Goal: Check status: Check status

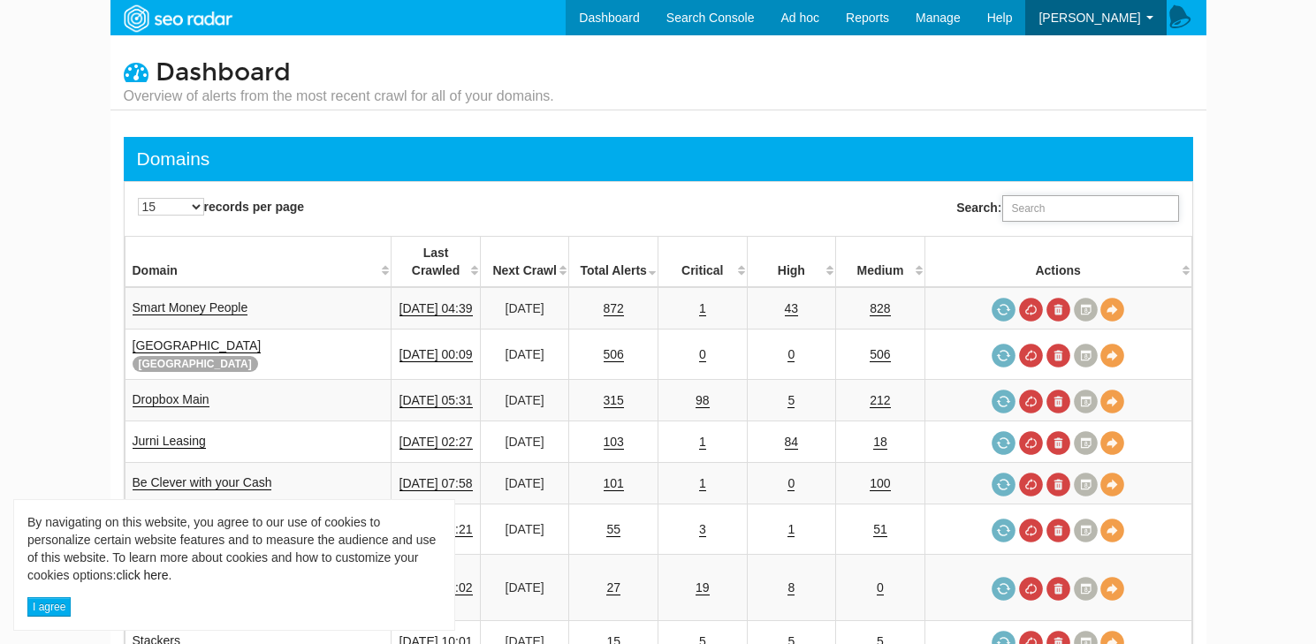
click at [1073, 209] on input "Search:" at bounding box center [1090, 208] width 177 height 27
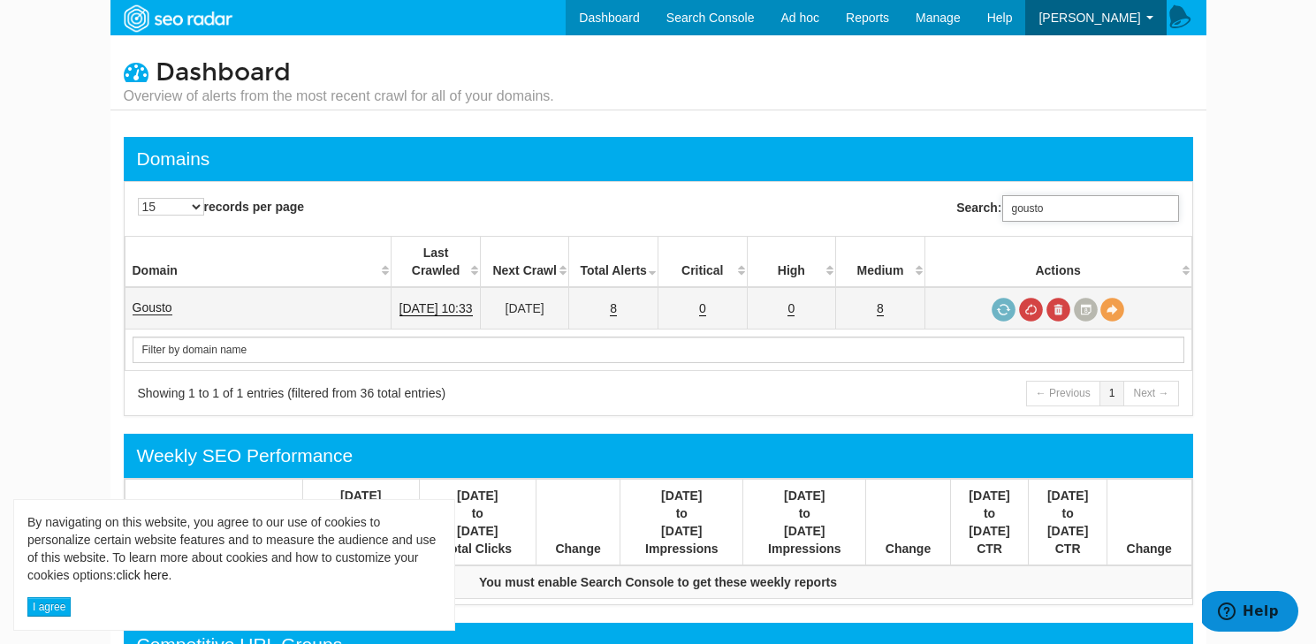
type input "gousto"
click at [156, 300] on link "Gousto" at bounding box center [153, 307] width 40 height 15
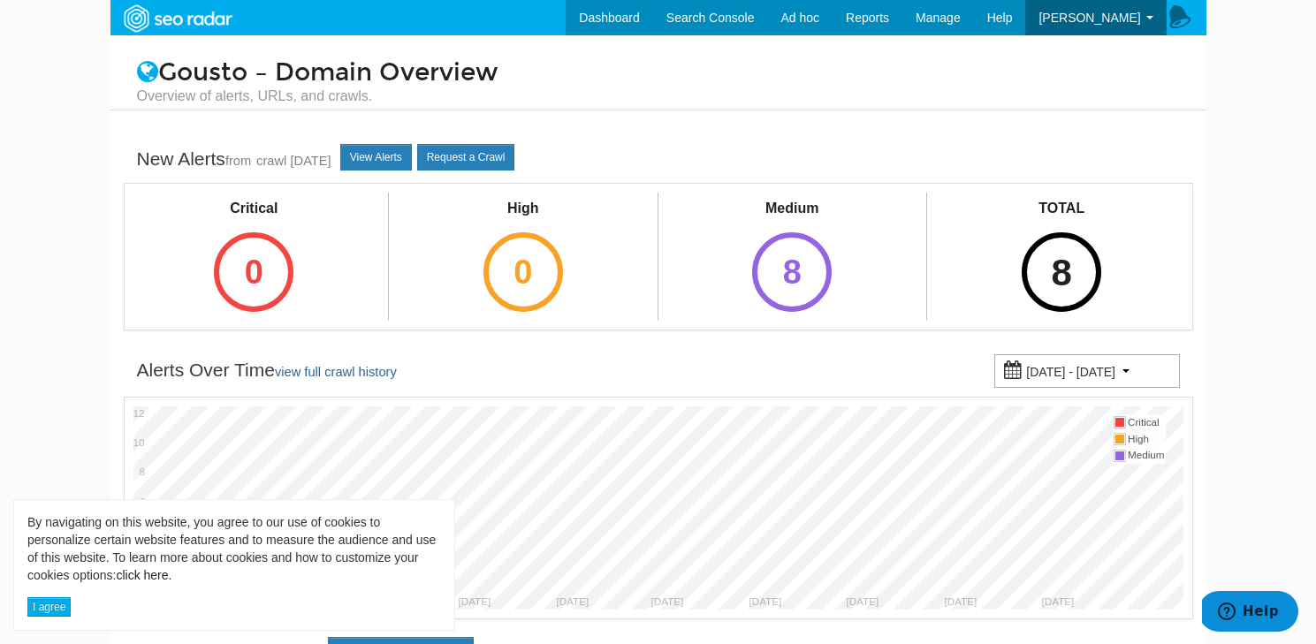
click at [1079, 267] on div "8" at bounding box center [1062, 272] width 80 height 80
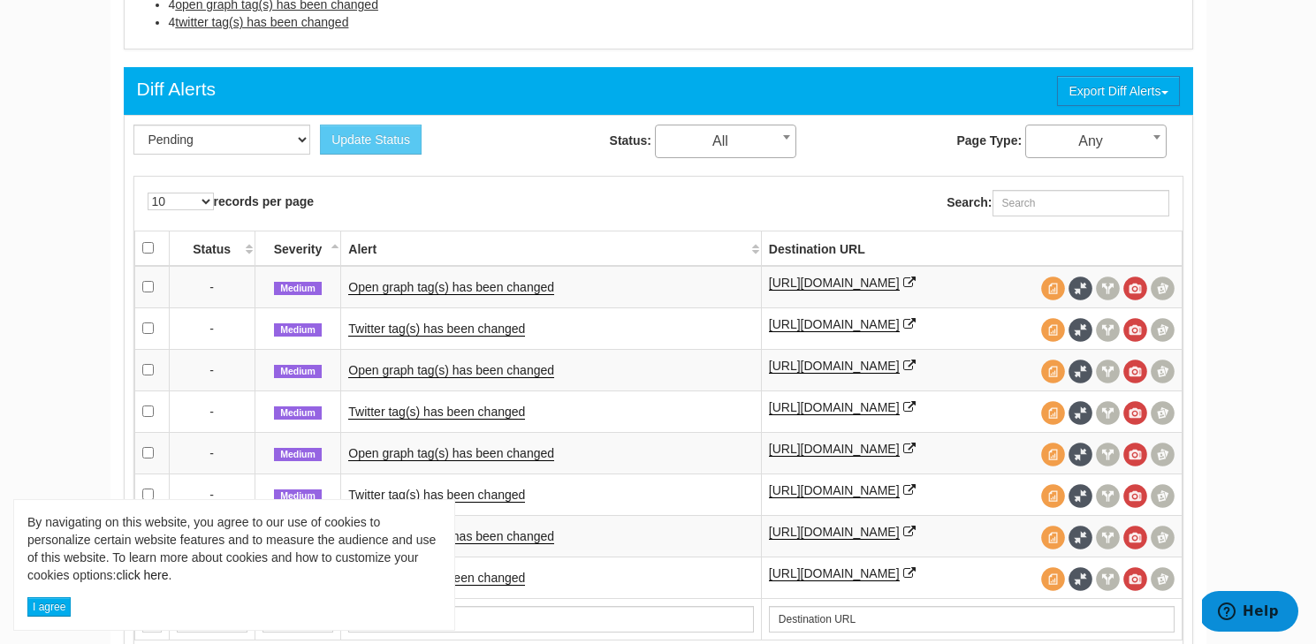
scroll to position [718, 0]
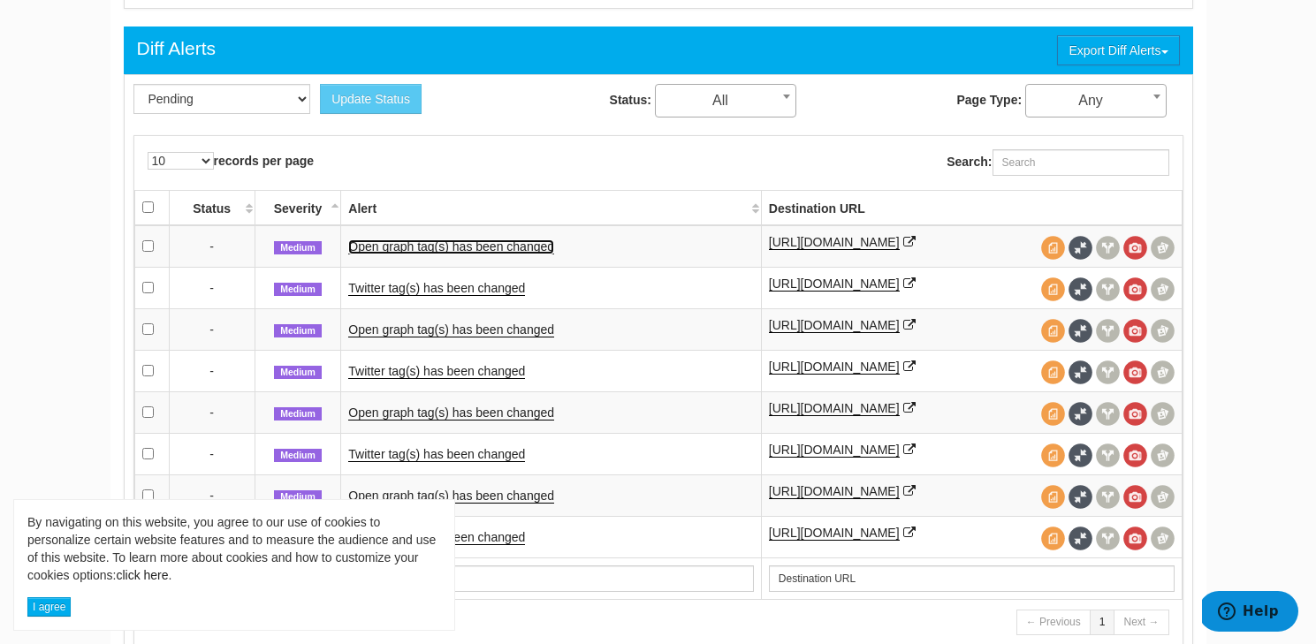
click at [490, 242] on link "Open graph tag(s) has been changed" at bounding box center [451, 246] width 206 height 15
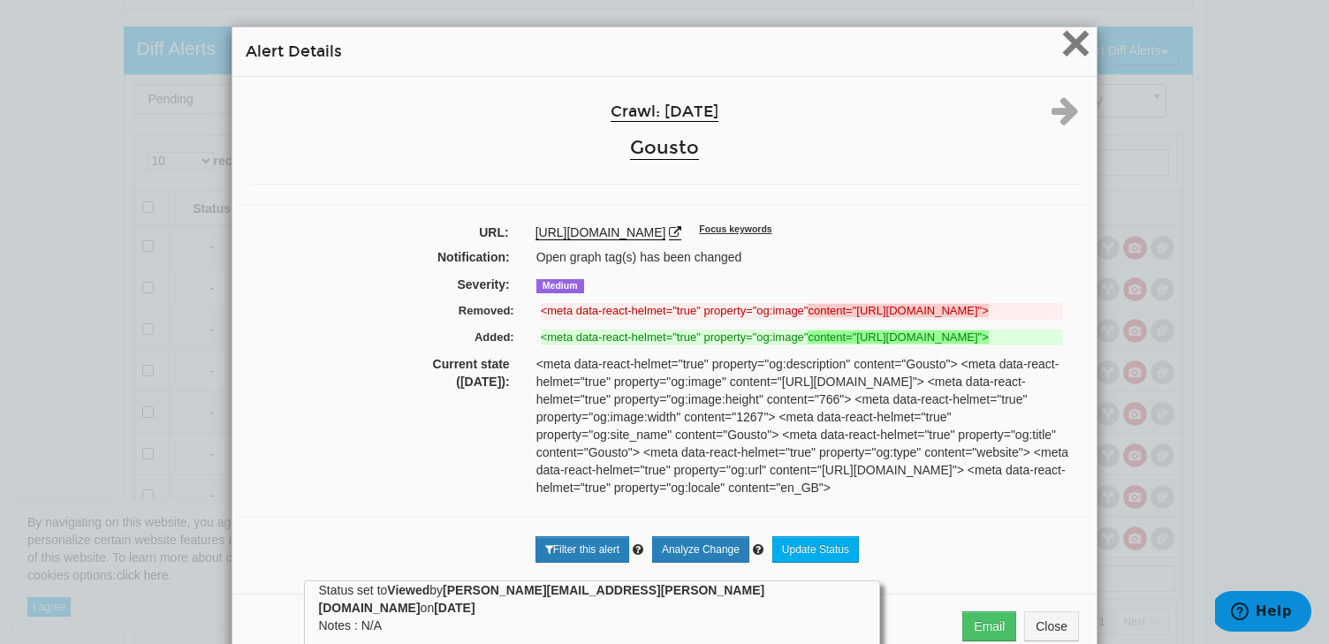
click at [1063, 57] on span "×" at bounding box center [1075, 42] width 31 height 59
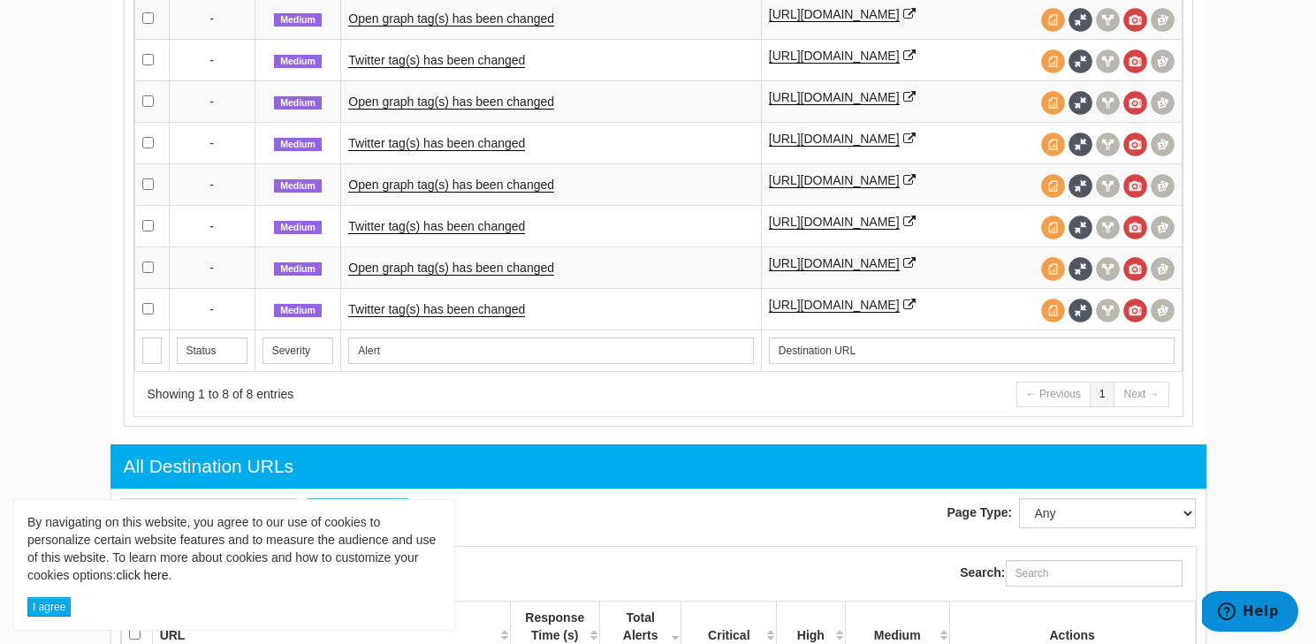
scroll to position [975, 0]
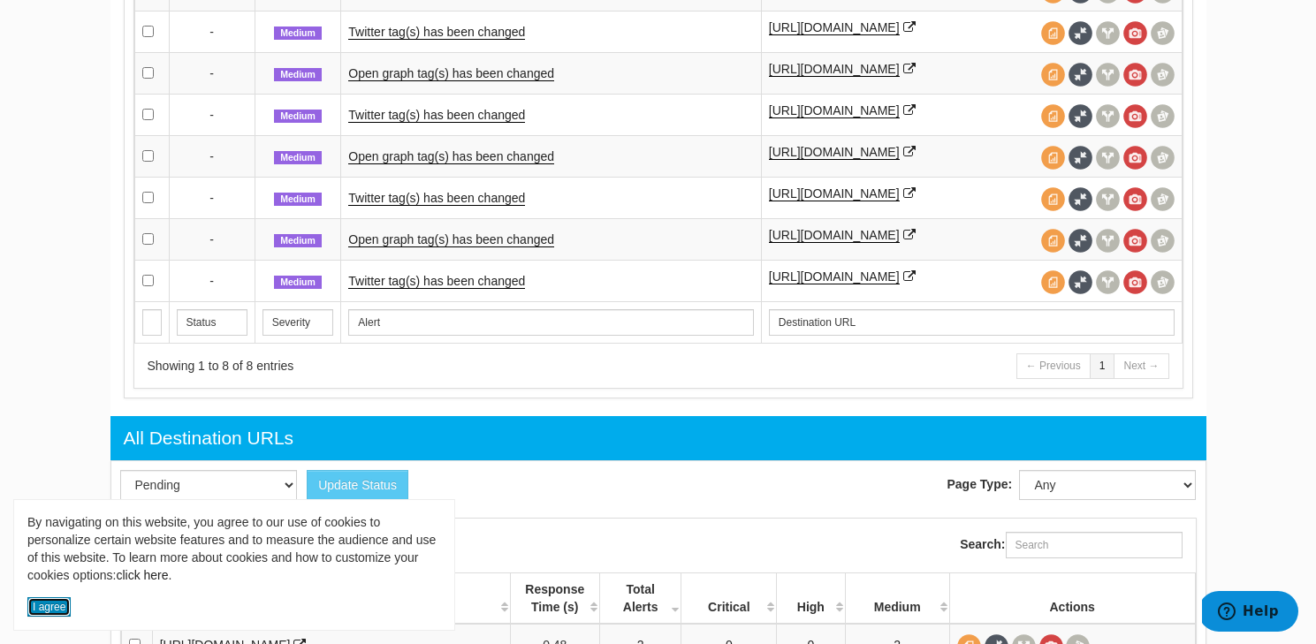
click at [64, 611] on button "I agree" at bounding box center [48, 606] width 43 height 19
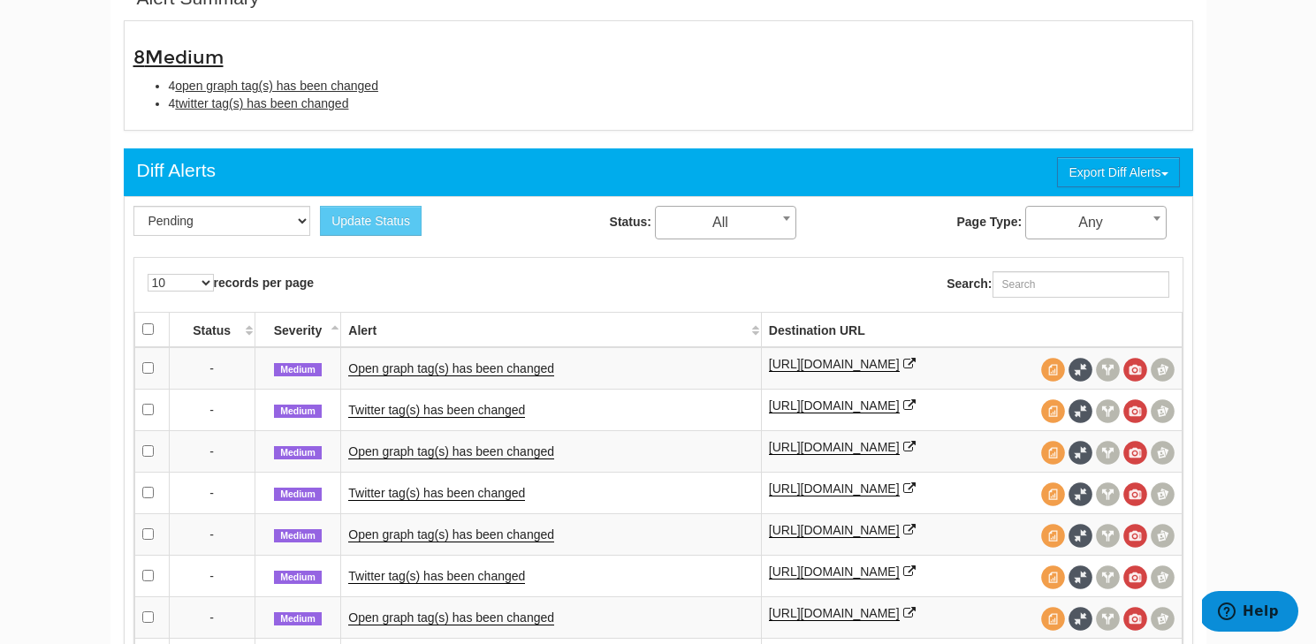
scroll to position [0, 0]
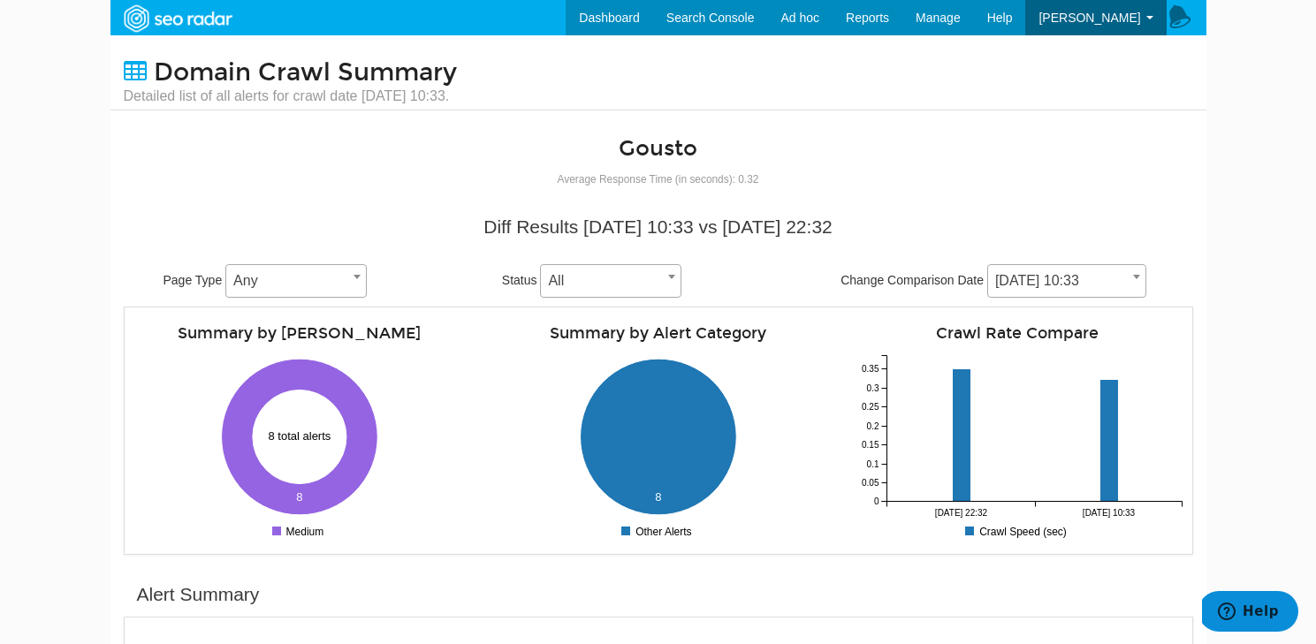
click at [569, 294] on span "All" at bounding box center [610, 281] width 141 height 34
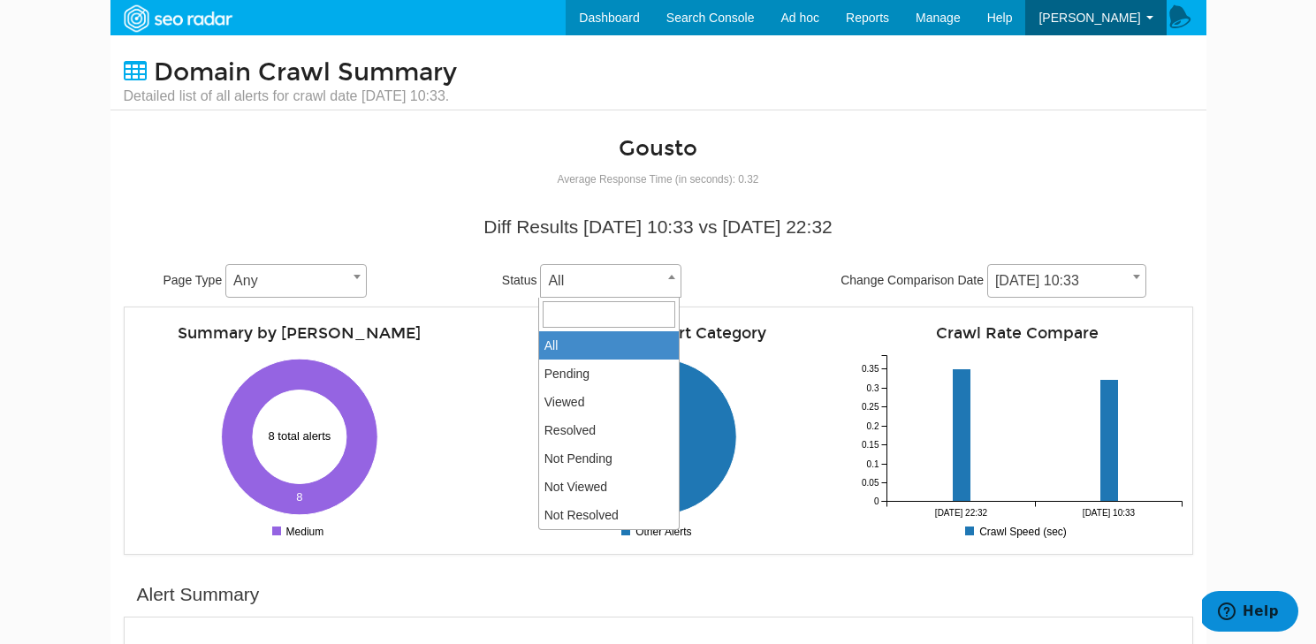
click at [569, 294] on span "All" at bounding box center [610, 281] width 141 height 34
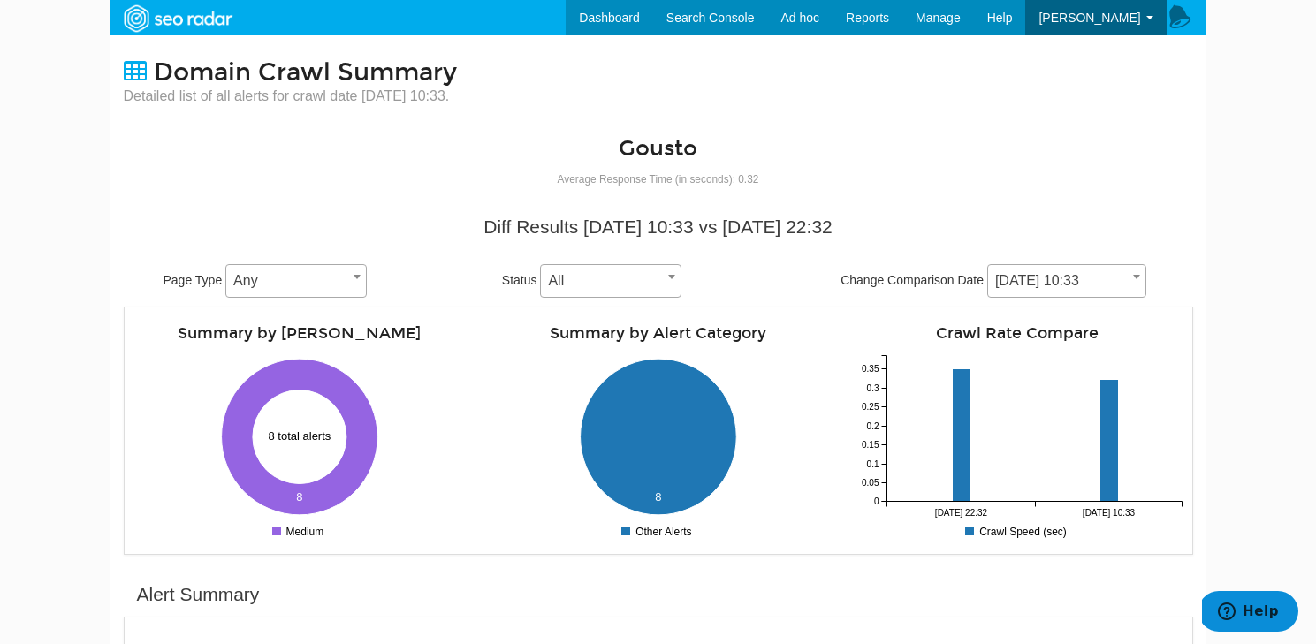
click at [1010, 277] on span "[DATE] 10:33" at bounding box center [1066, 281] width 157 height 25
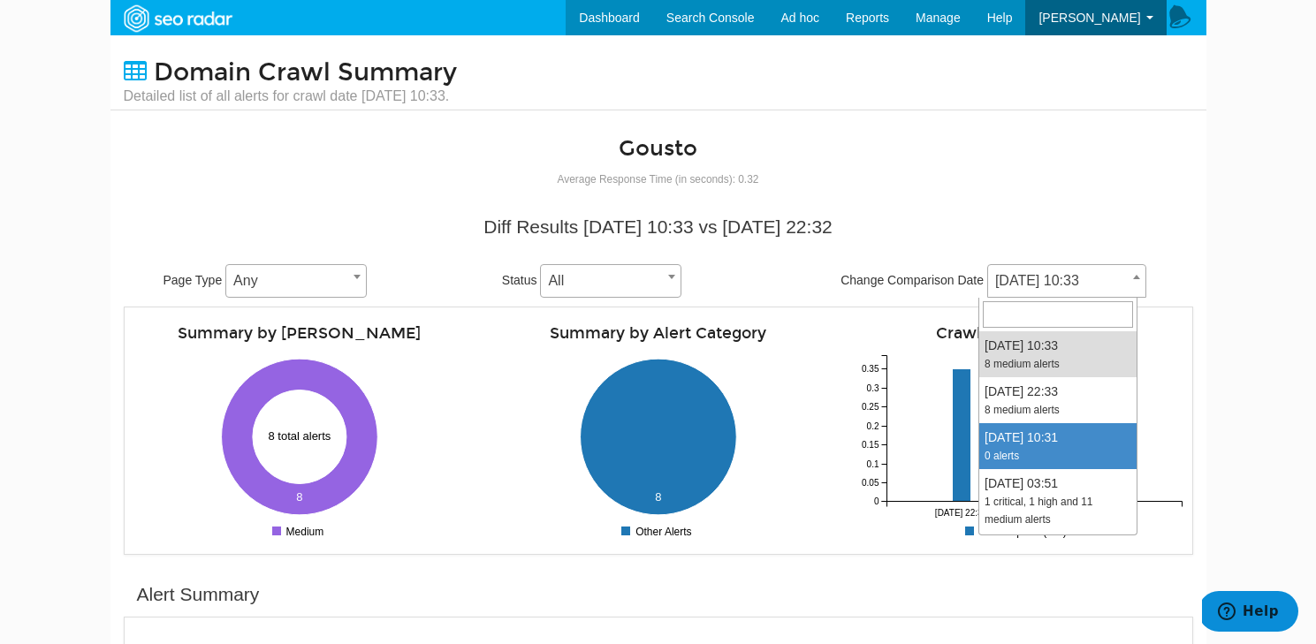
scroll to position [9, 0]
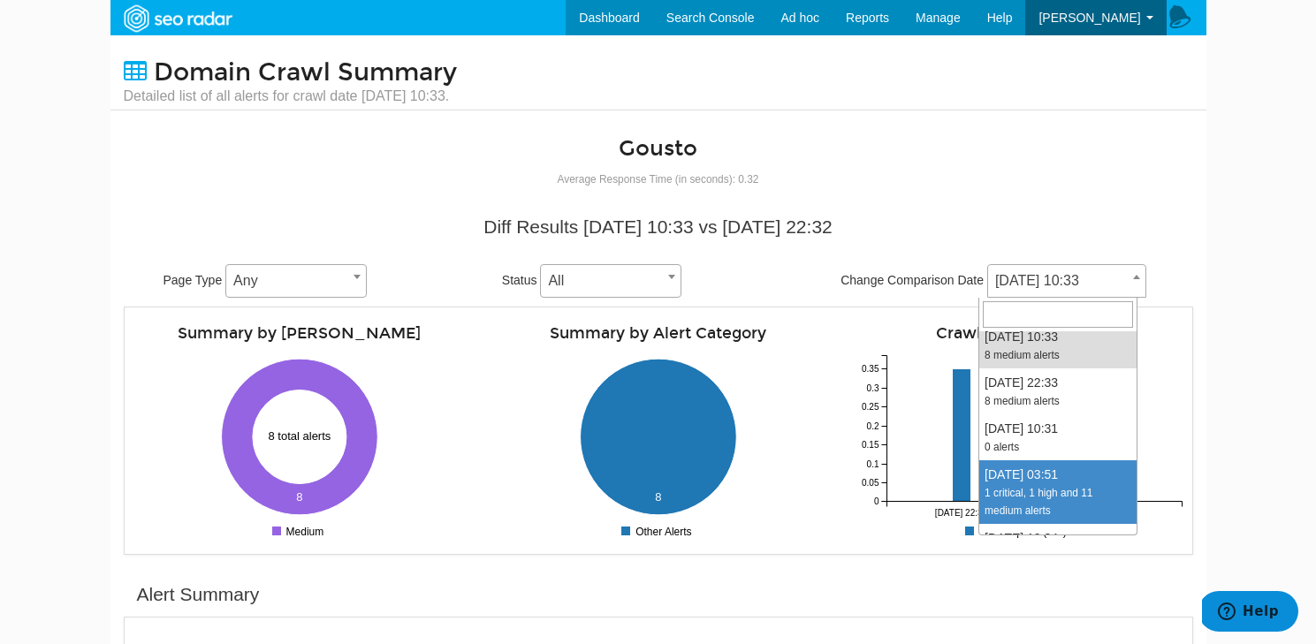
select select "2013498"
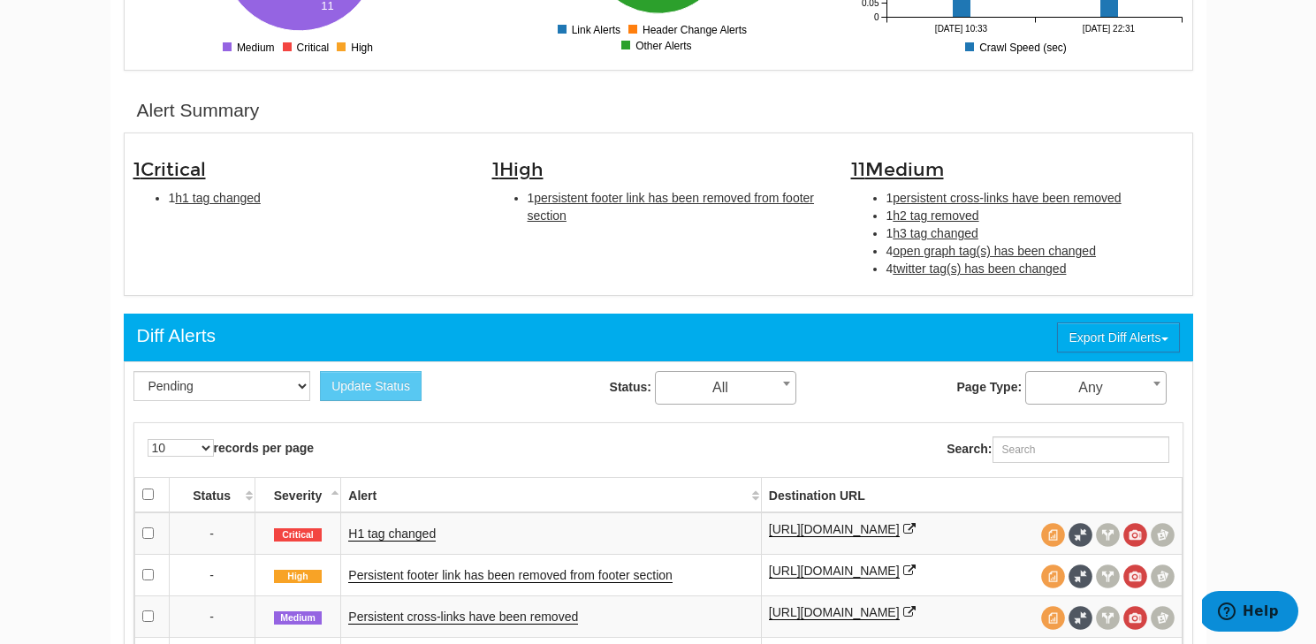
scroll to position [499, 0]
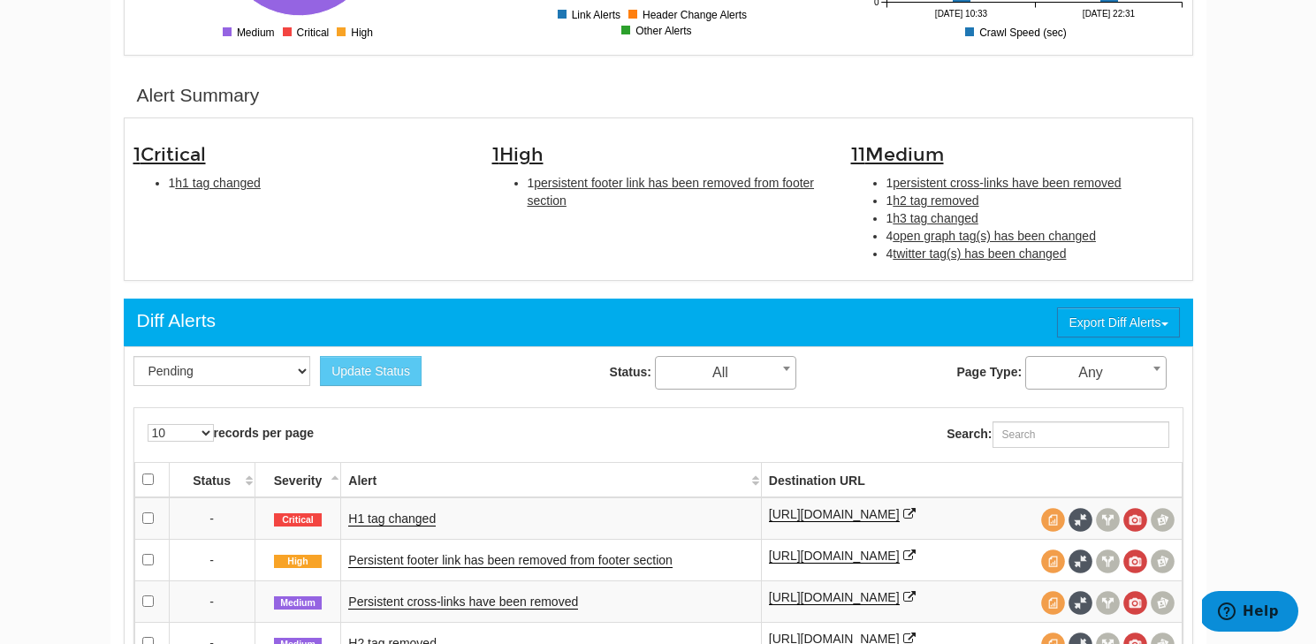
click at [387, 534] on td "H1 tag changed" at bounding box center [551, 519] width 420 height 42
click at [384, 521] on link "H1 tag changed" at bounding box center [391, 519] width 87 height 15
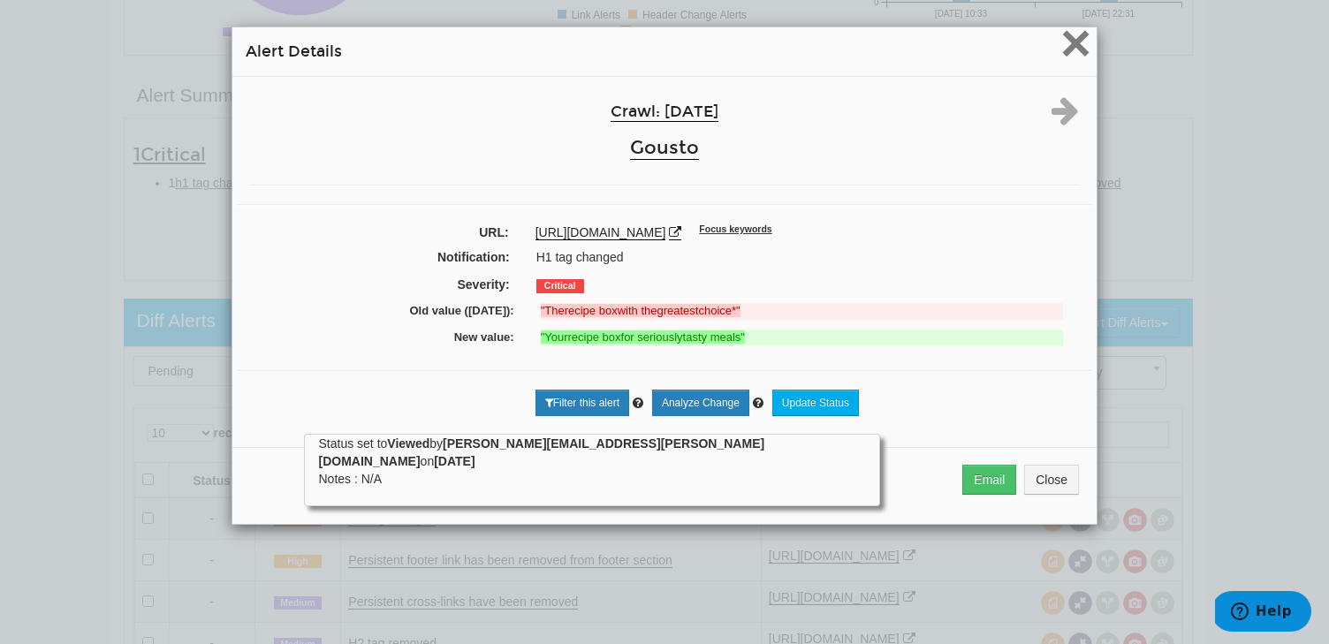
click at [1060, 56] on span "×" at bounding box center [1075, 42] width 31 height 59
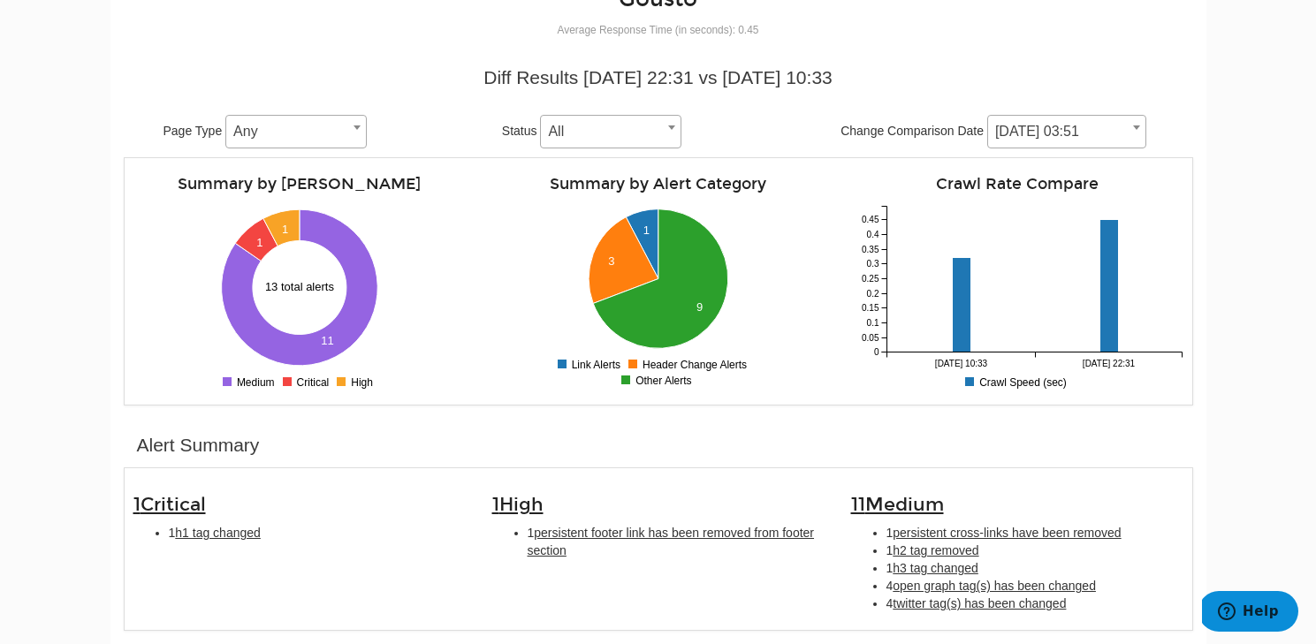
scroll to position [0, 0]
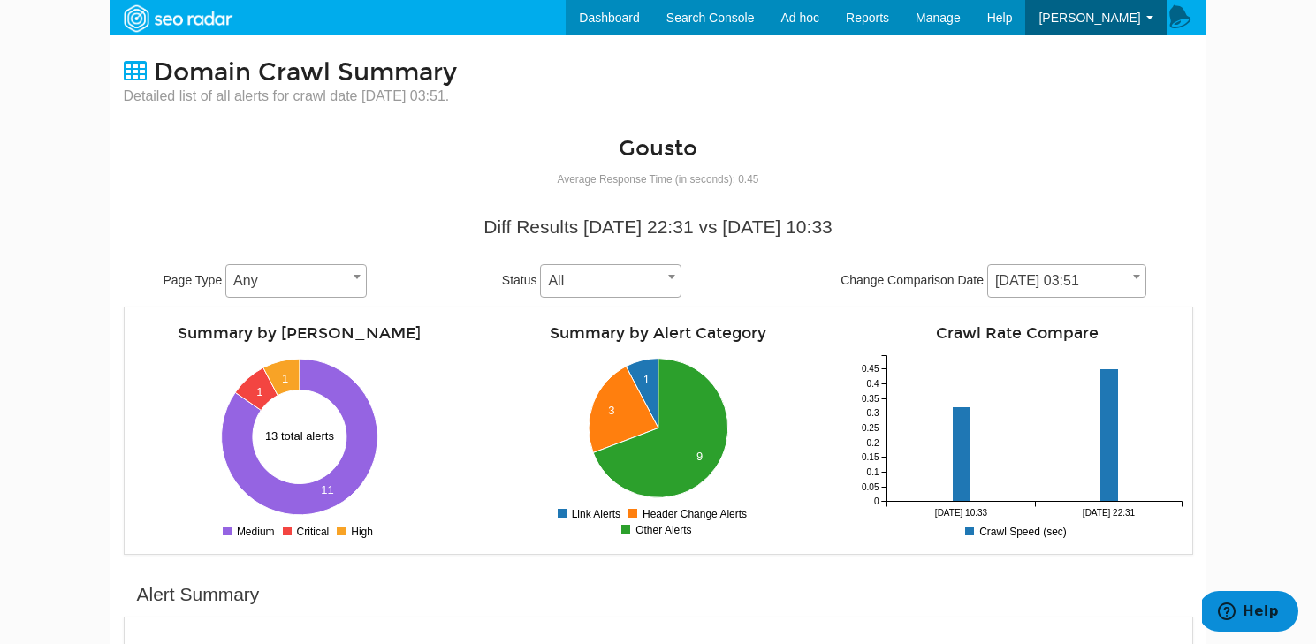
click at [1030, 281] on span "[DATE] 03:51" at bounding box center [1066, 281] width 157 height 25
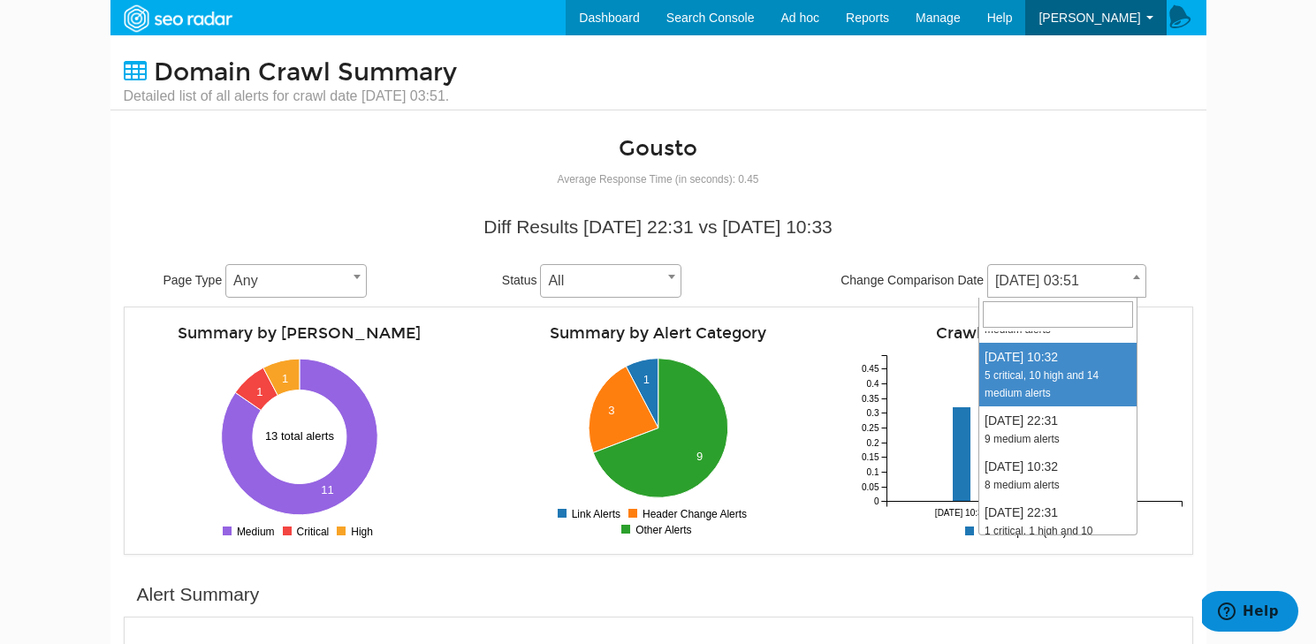
scroll to position [1145, 0]
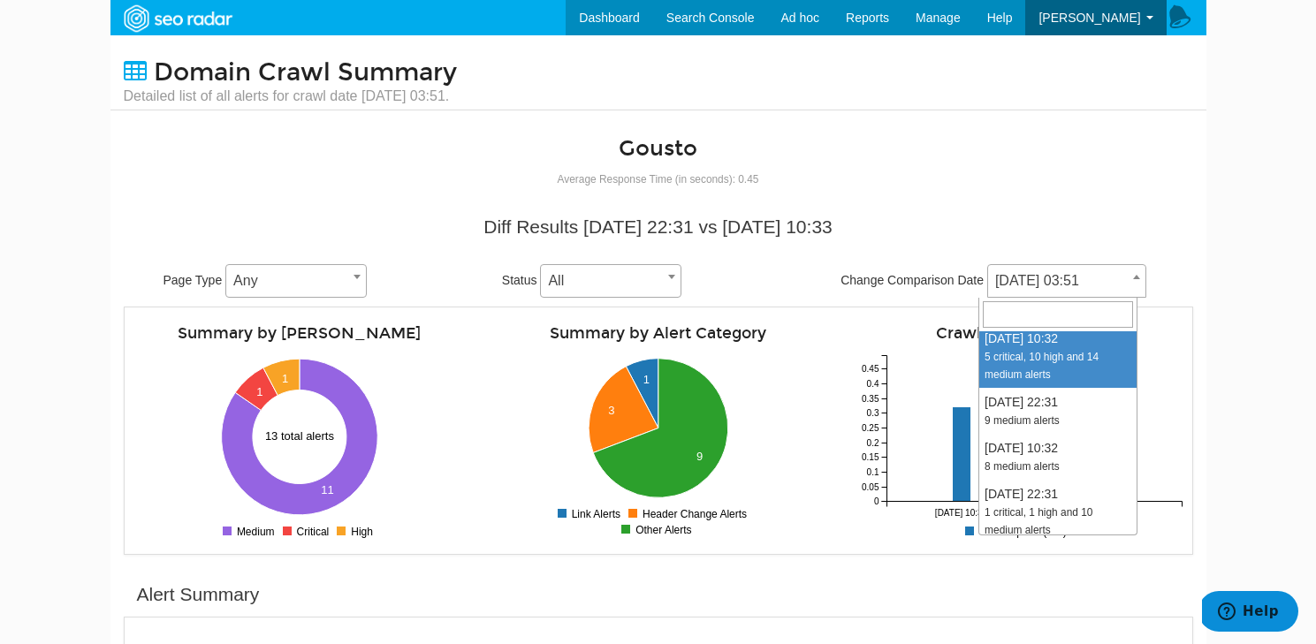
select select "1986335"
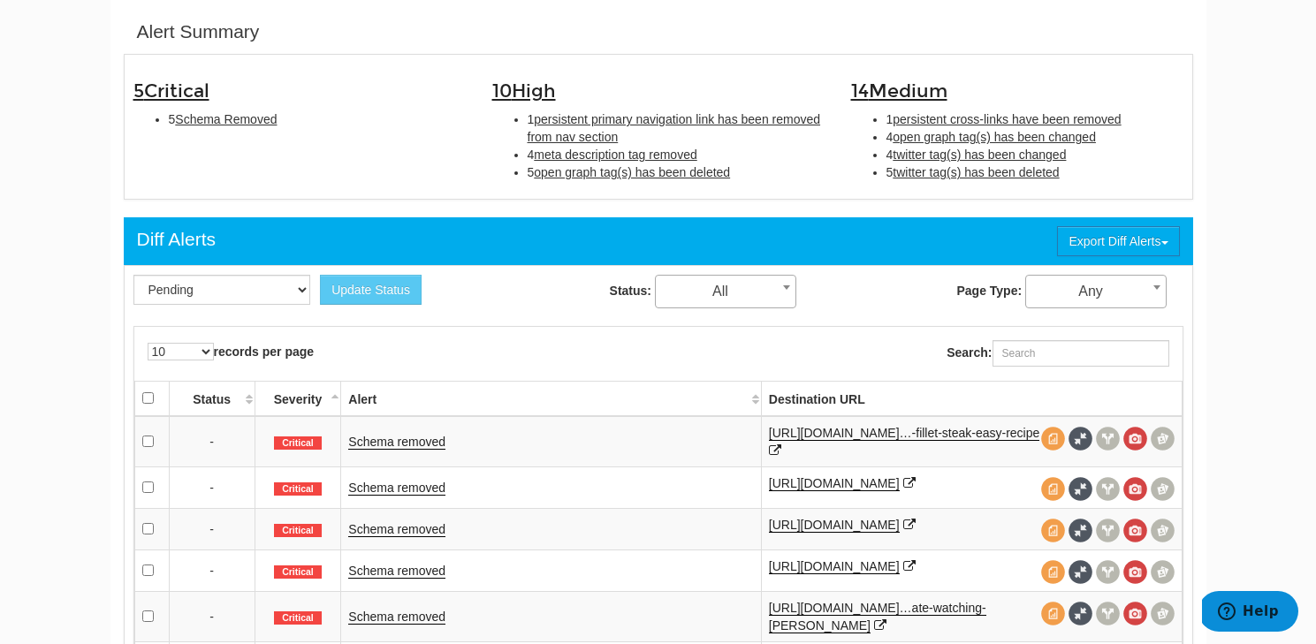
scroll to position [587, 0]
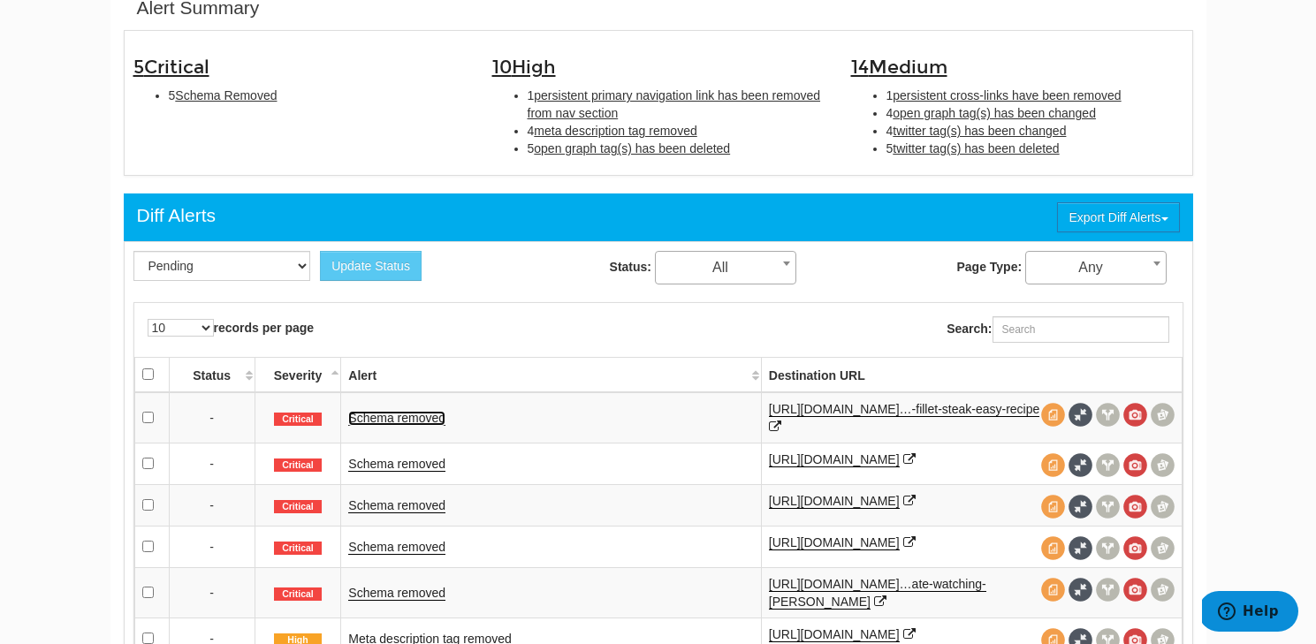
click at [392, 414] on link "Schema removed" at bounding box center [396, 418] width 97 height 15
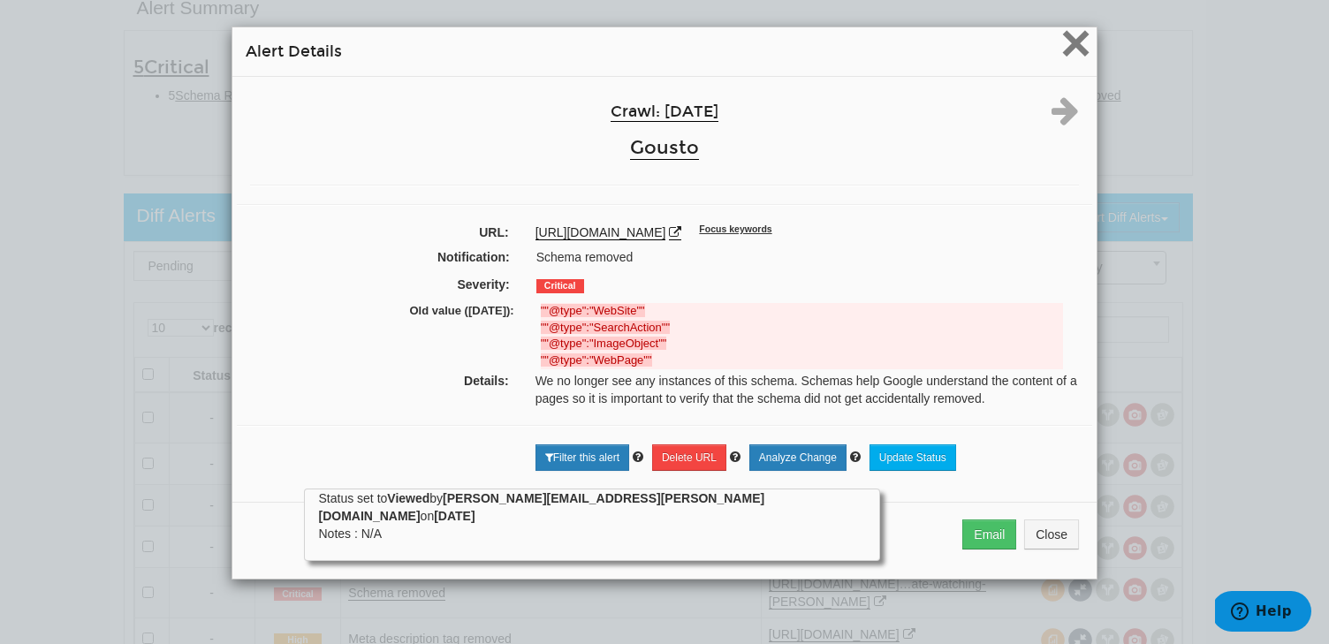
click at [1062, 60] on span "×" at bounding box center [1075, 42] width 31 height 59
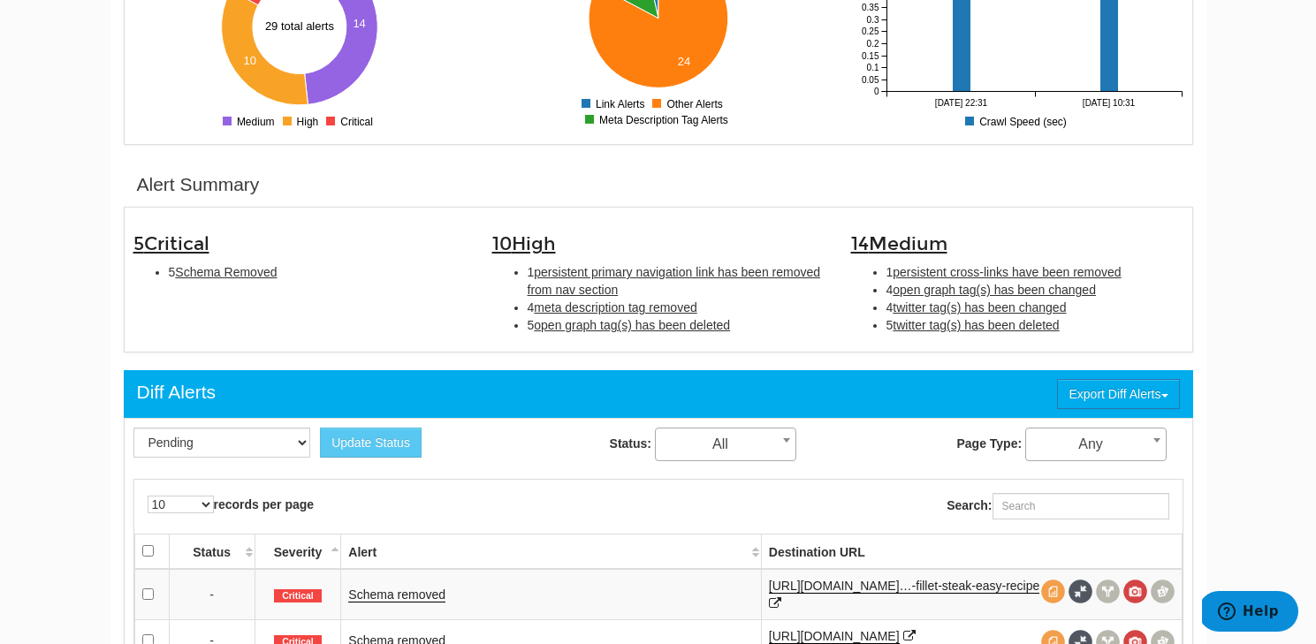
scroll to position [0, 0]
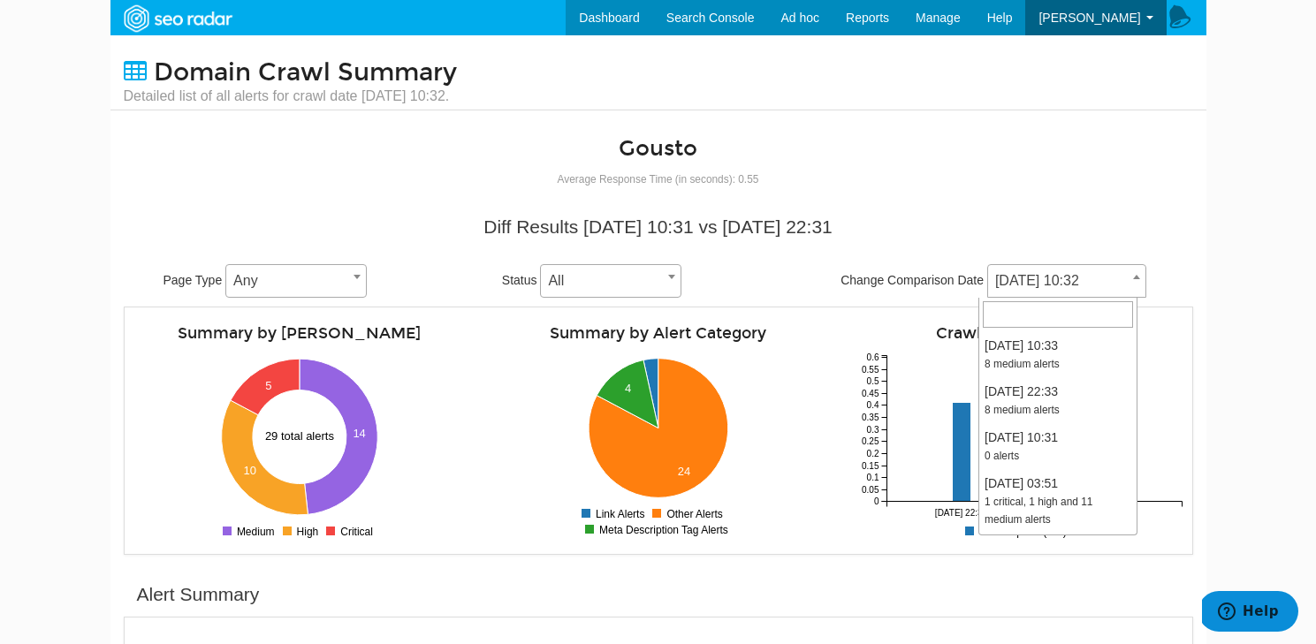
click at [1039, 287] on span "[DATE] 10:32" at bounding box center [1066, 281] width 157 height 25
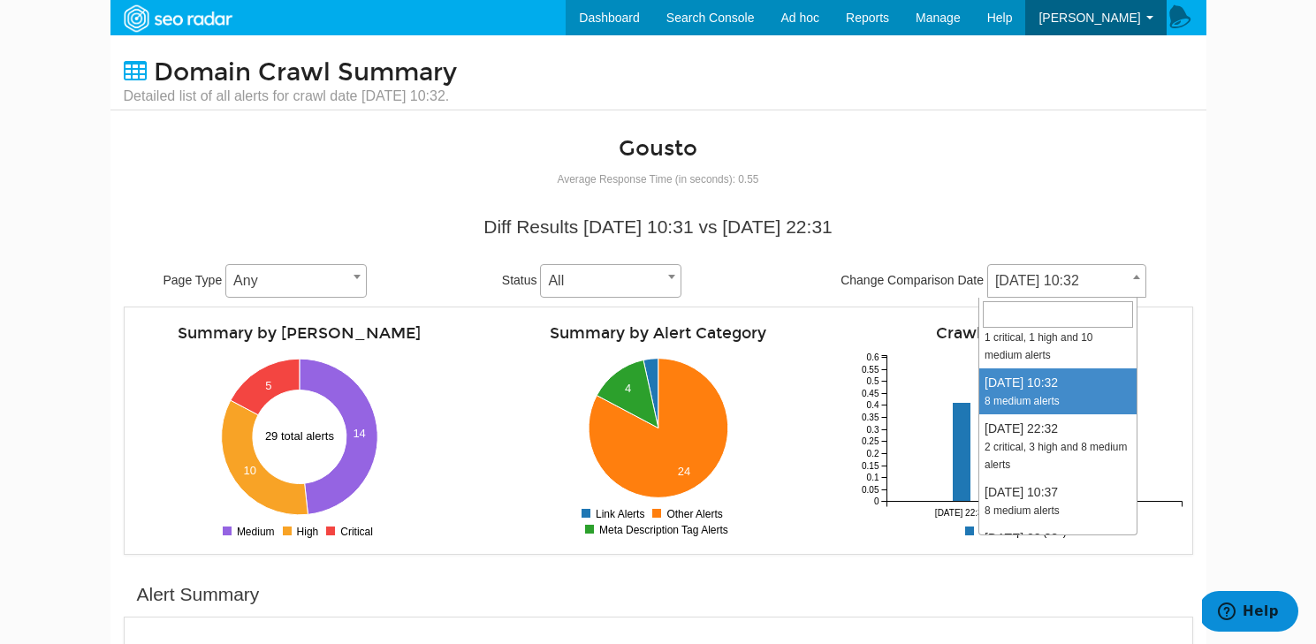
scroll to position [1311, 0]
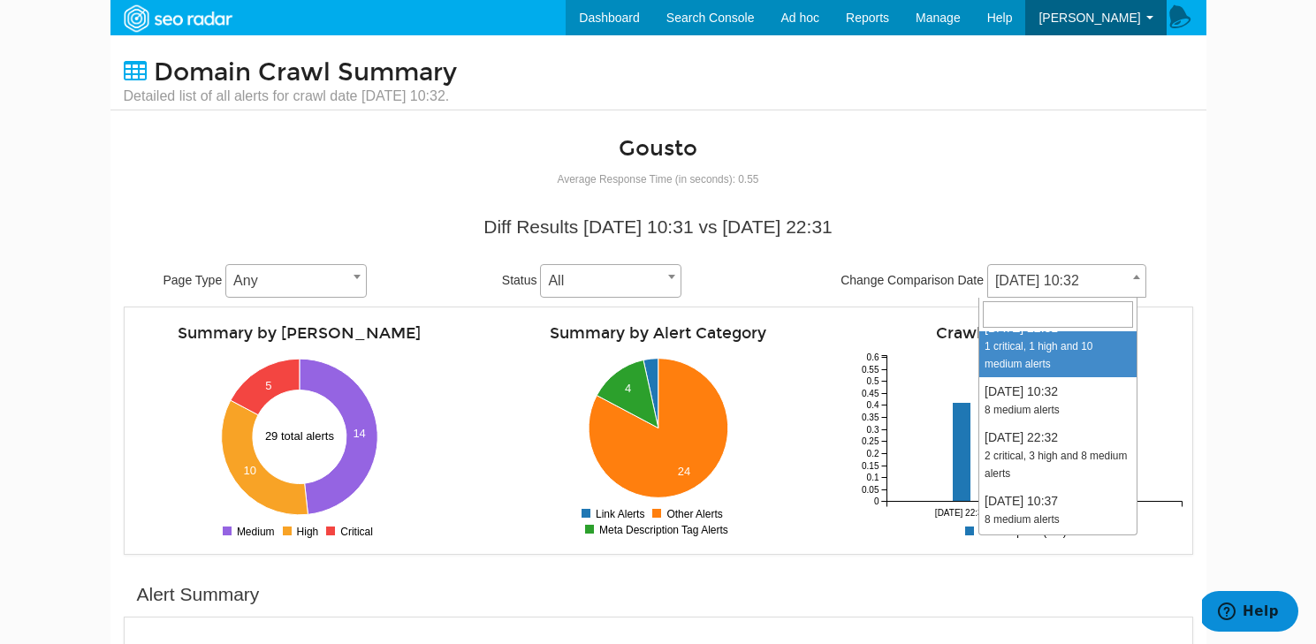
select select "1982422"
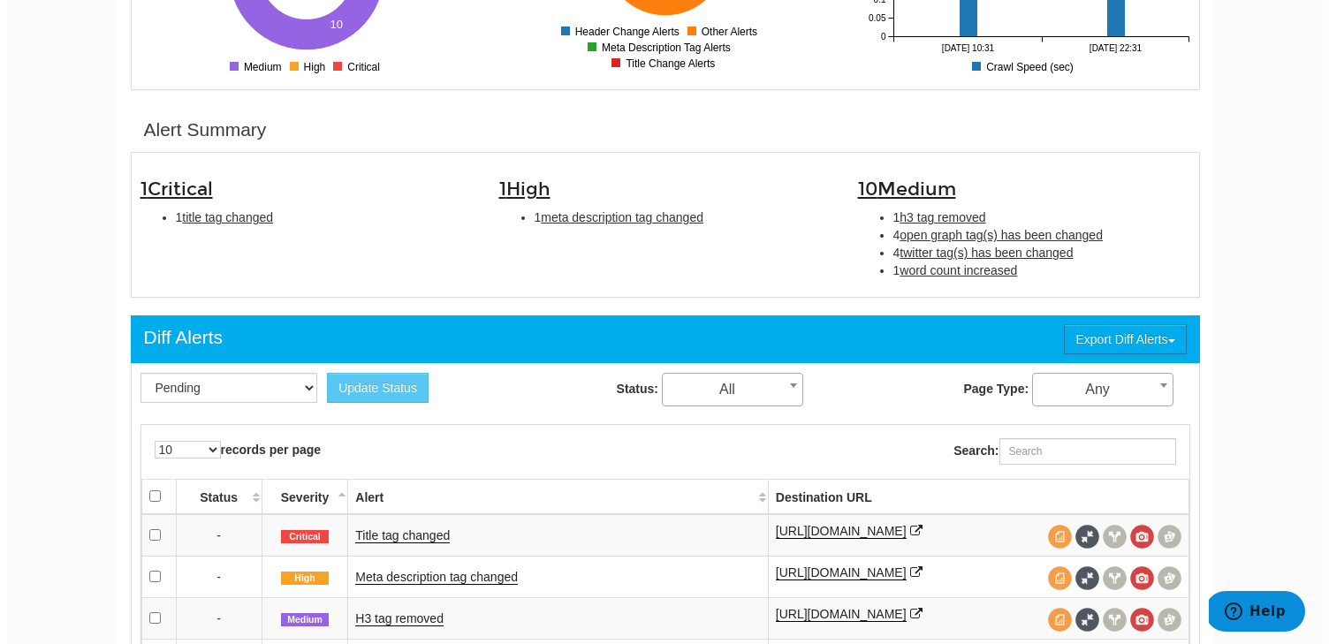
scroll to position [473, 0]
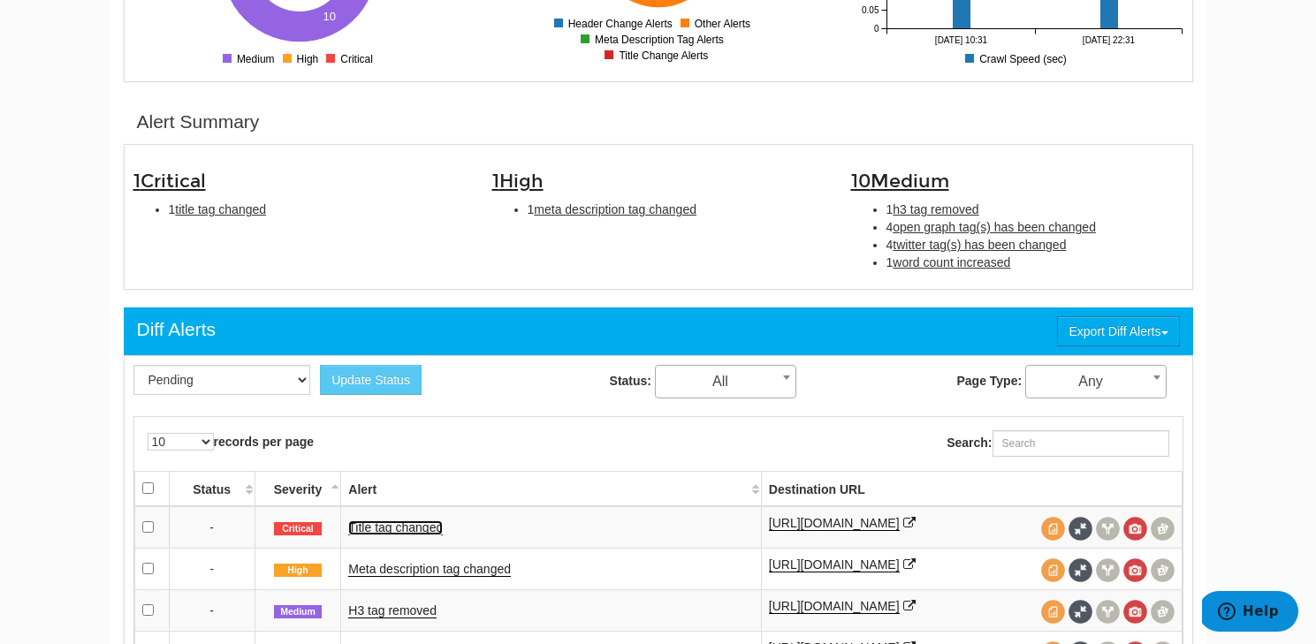
click at [390, 522] on link "Title tag changed" at bounding box center [395, 528] width 95 height 15
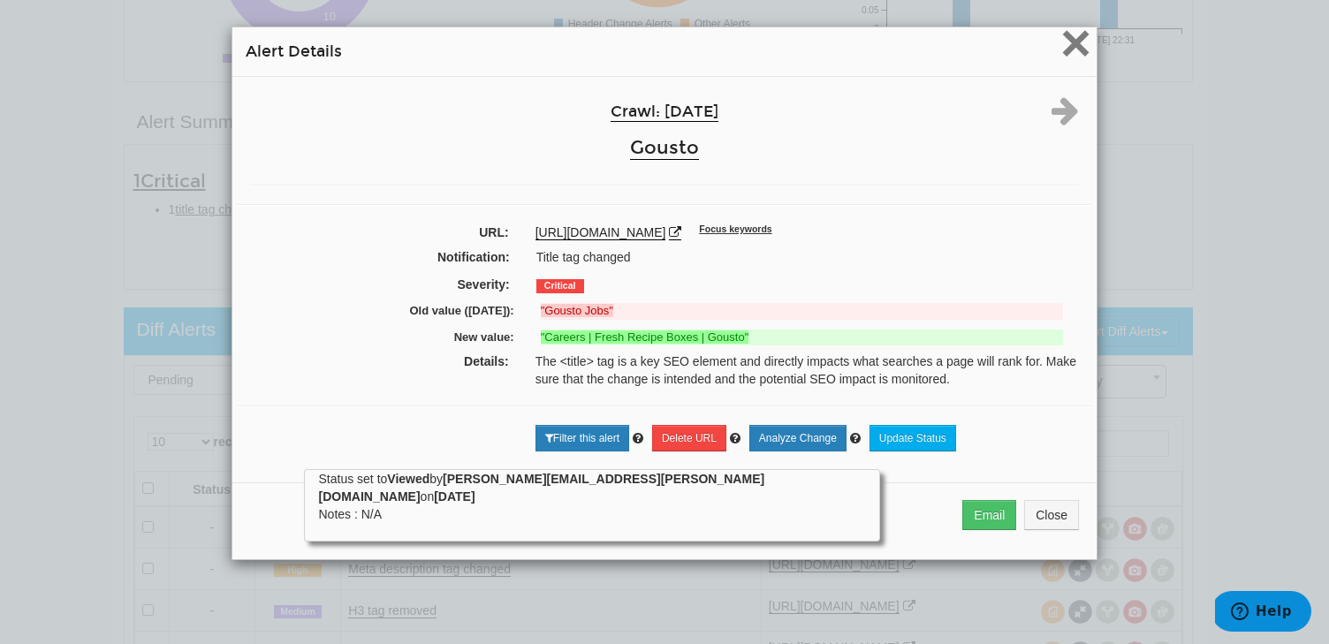
click at [1064, 59] on span "×" at bounding box center [1075, 42] width 31 height 59
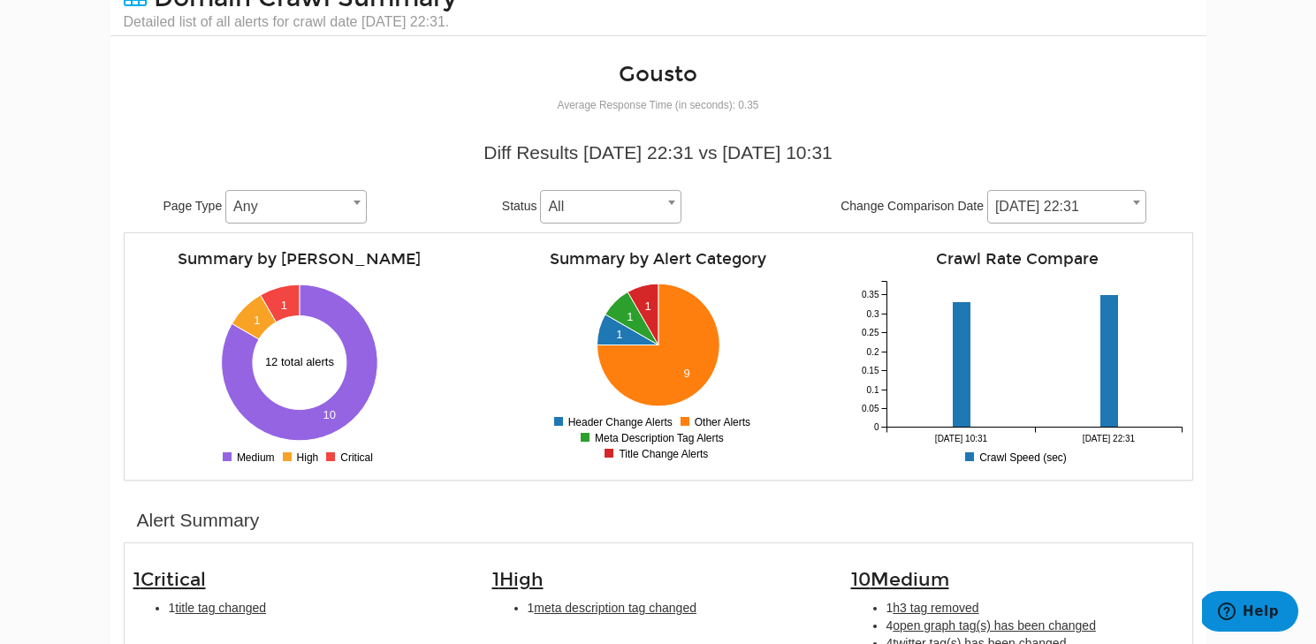
scroll to position [48, 0]
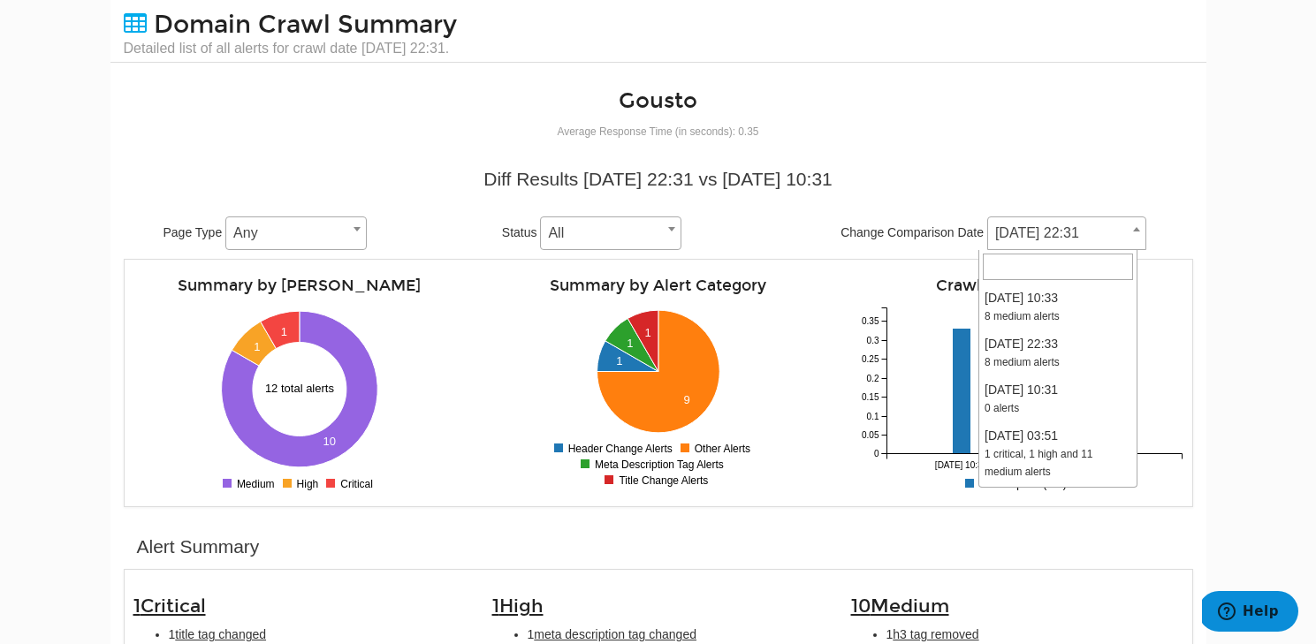
click at [1025, 241] on span "[DATE] 22:31" at bounding box center [1066, 233] width 157 height 25
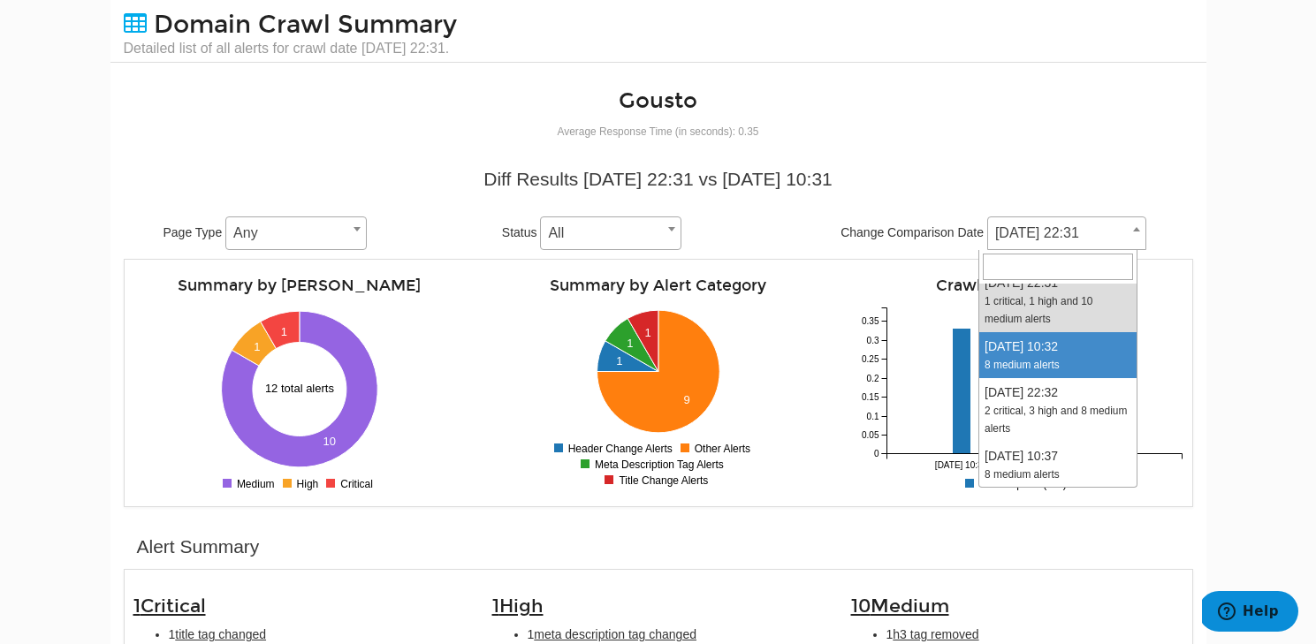
scroll to position [1326, 0]
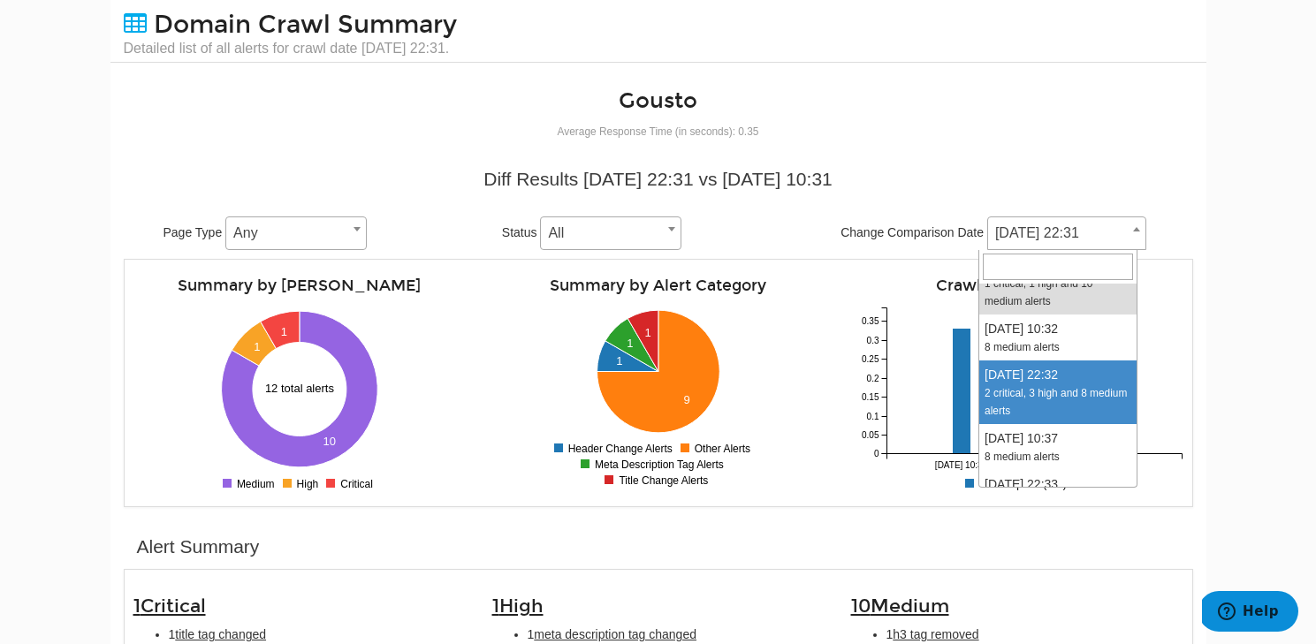
select select "1979781"
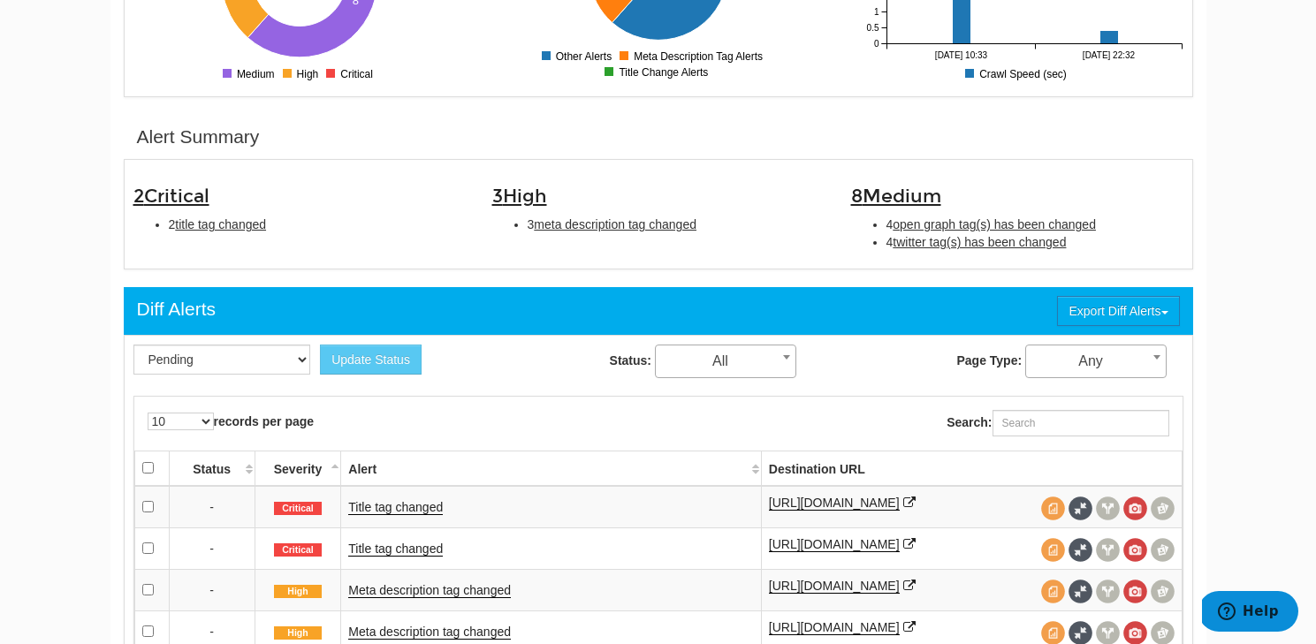
scroll to position [487, 0]
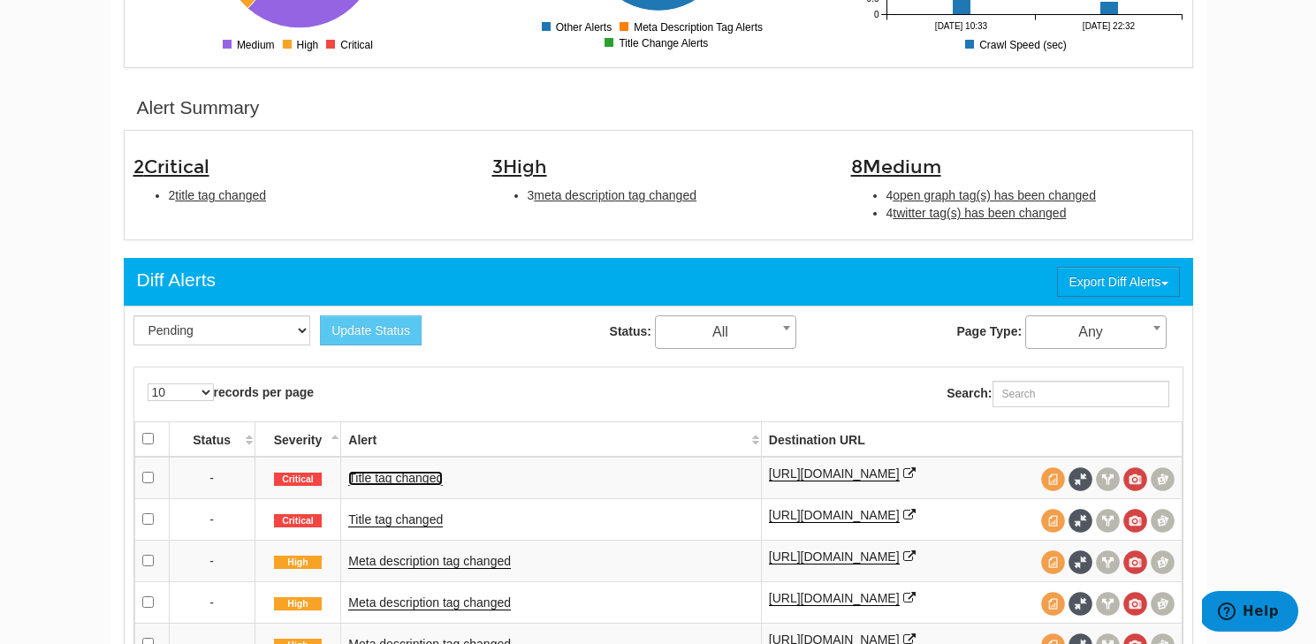
click at [394, 481] on link "Title tag changed" at bounding box center [395, 478] width 95 height 15
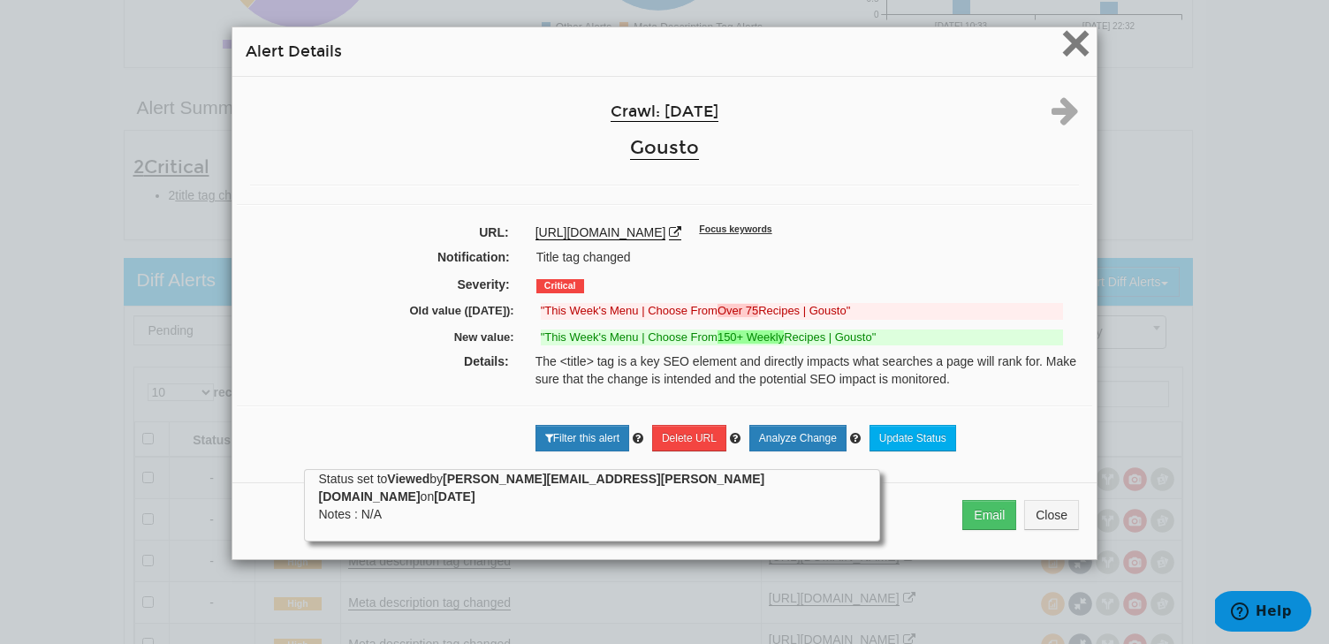
click at [1074, 58] on span "×" at bounding box center [1075, 42] width 31 height 59
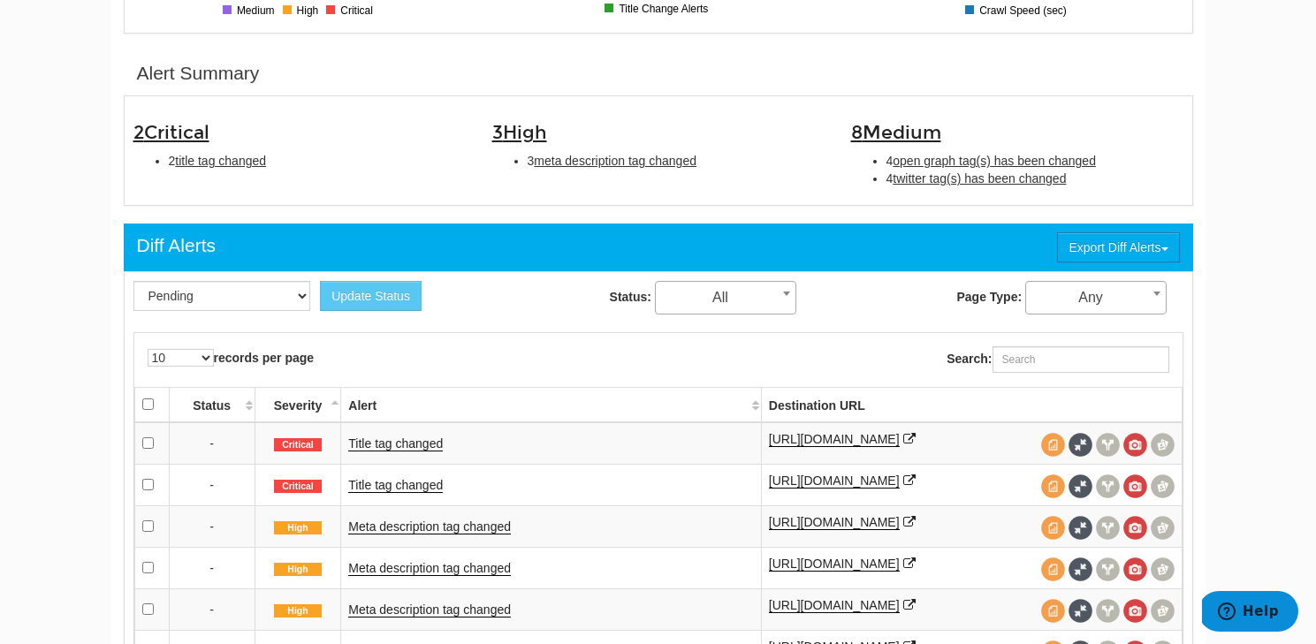
scroll to position [522, 0]
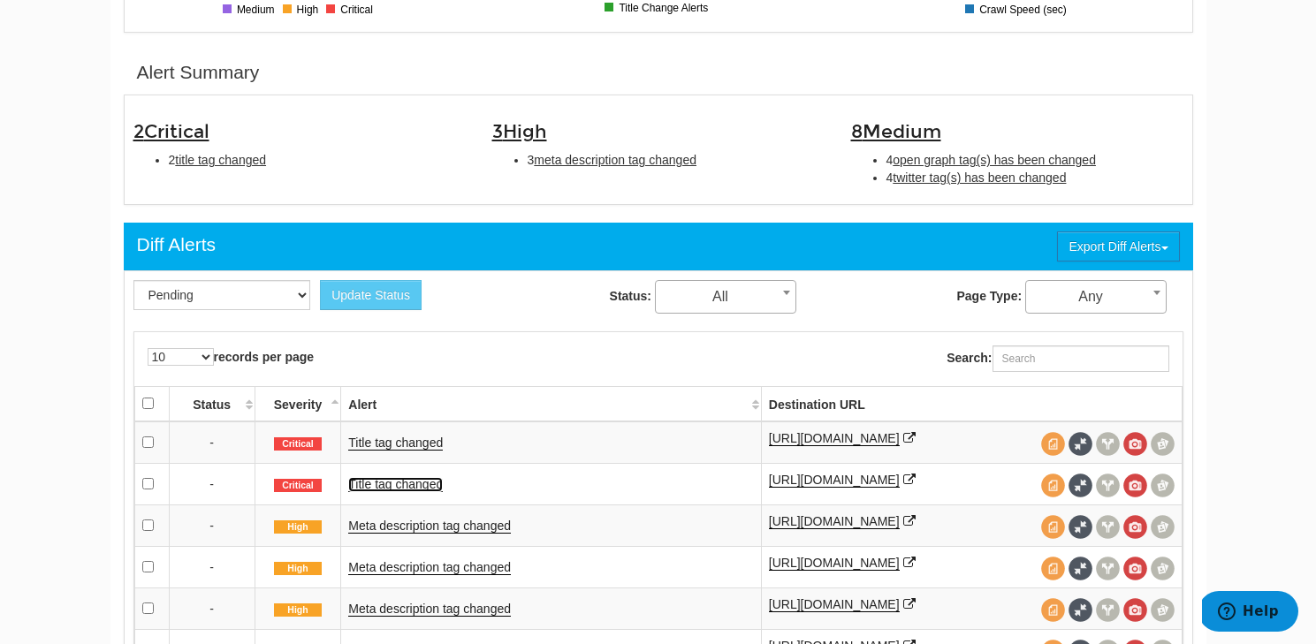
click at [385, 484] on link "Title tag changed" at bounding box center [395, 484] width 95 height 15
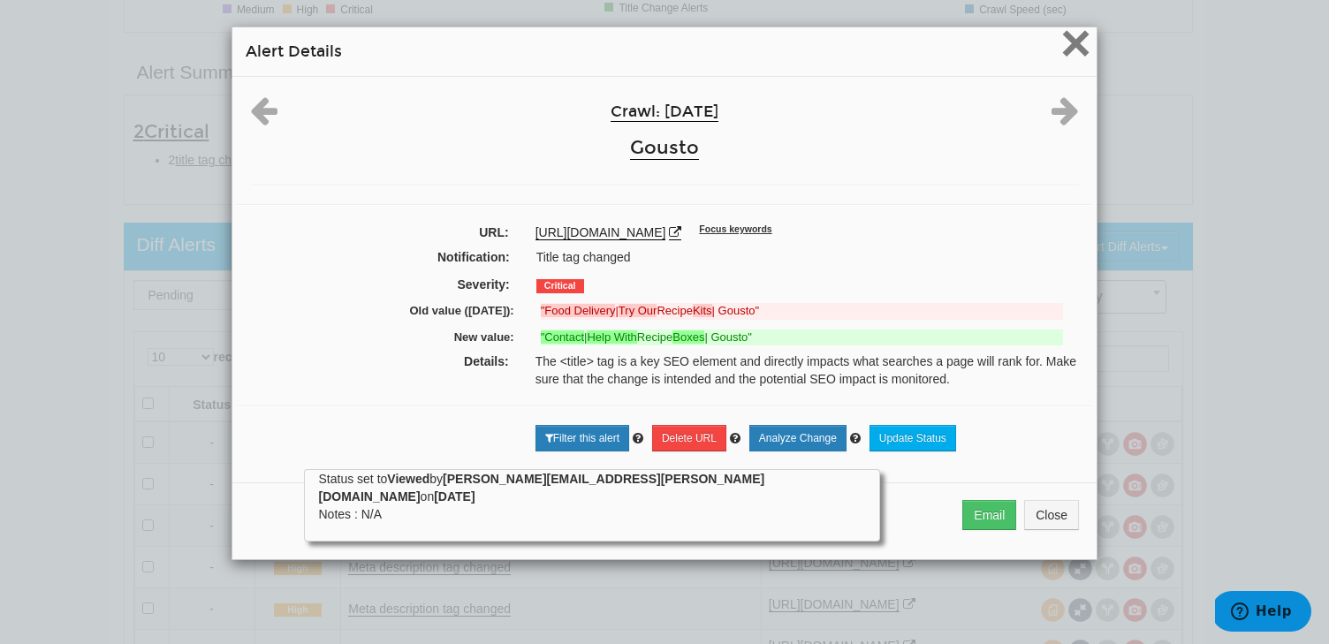
click at [1061, 35] on span "×" at bounding box center [1075, 42] width 31 height 59
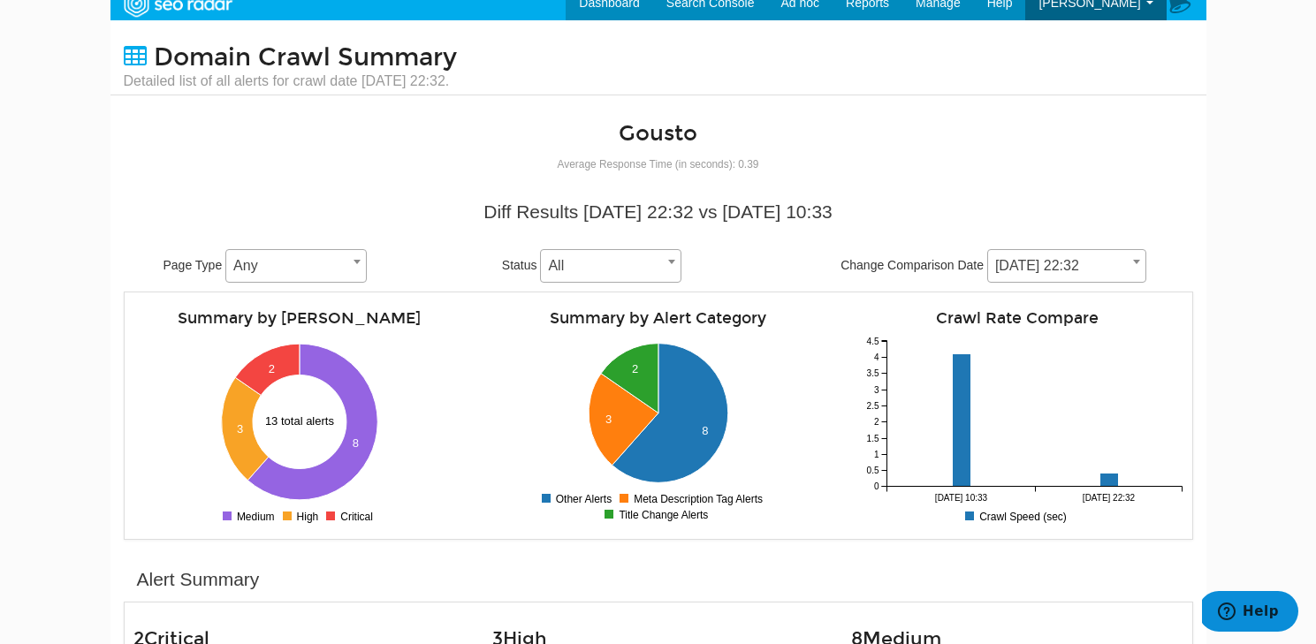
scroll to position [0, 0]
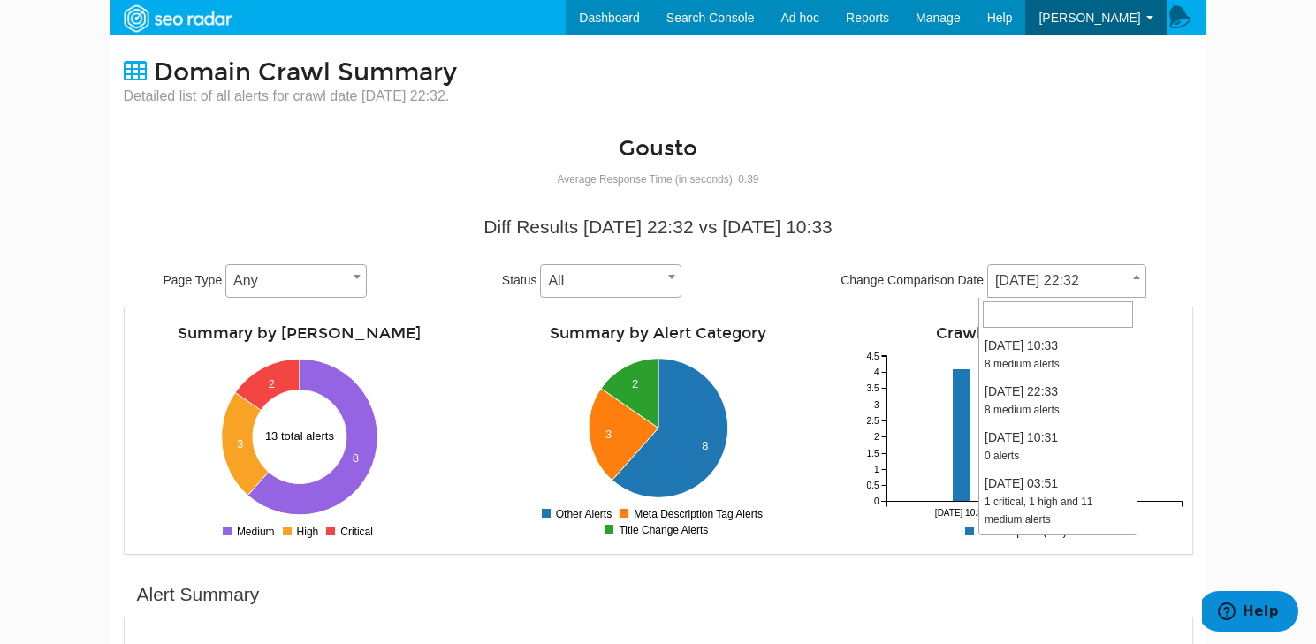
click at [996, 271] on span "[DATE] 22:32" at bounding box center [1066, 281] width 157 height 25
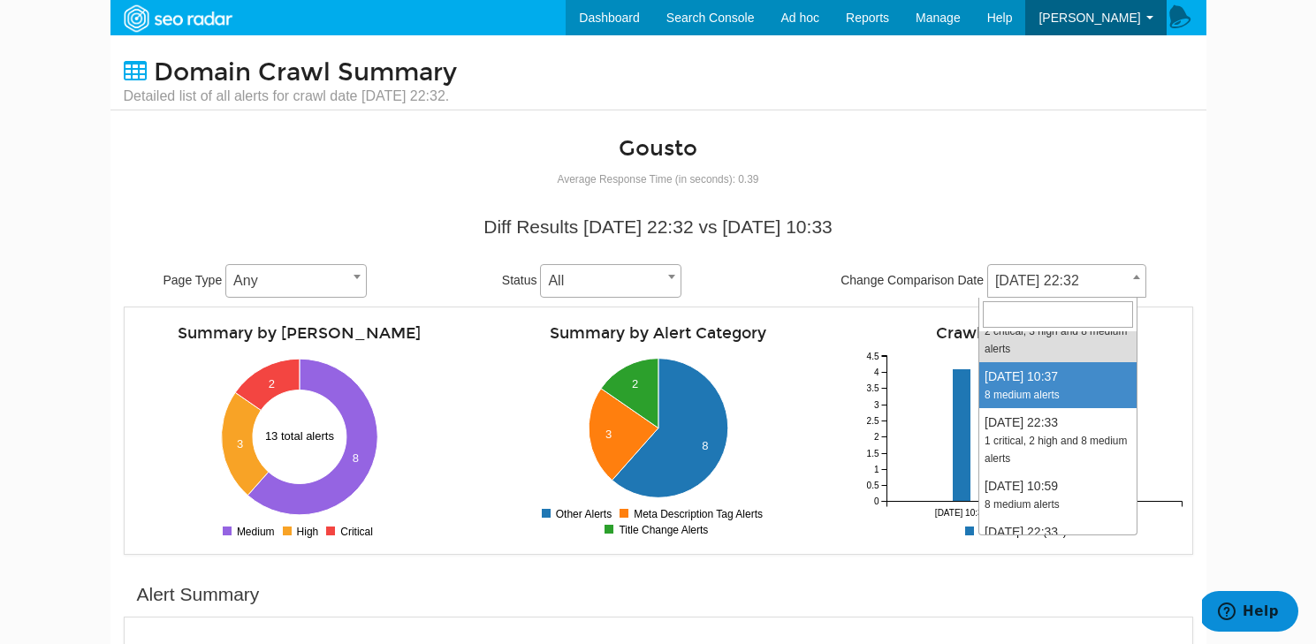
scroll to position [1446, 0]
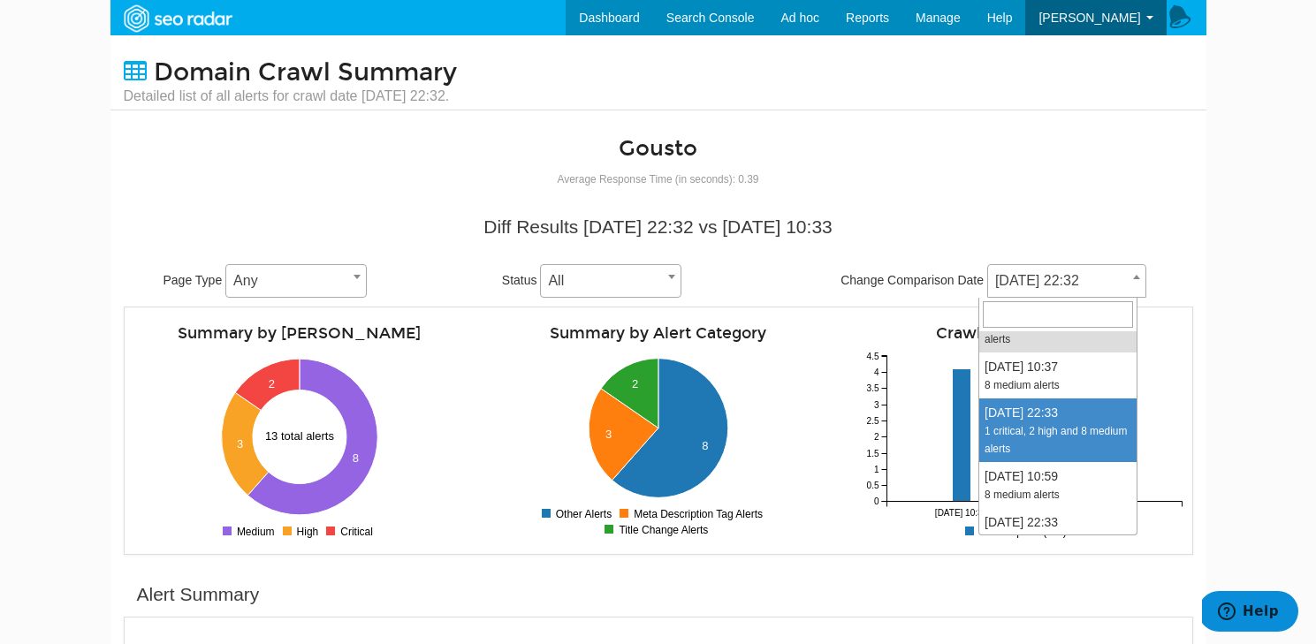
select select "1977171"
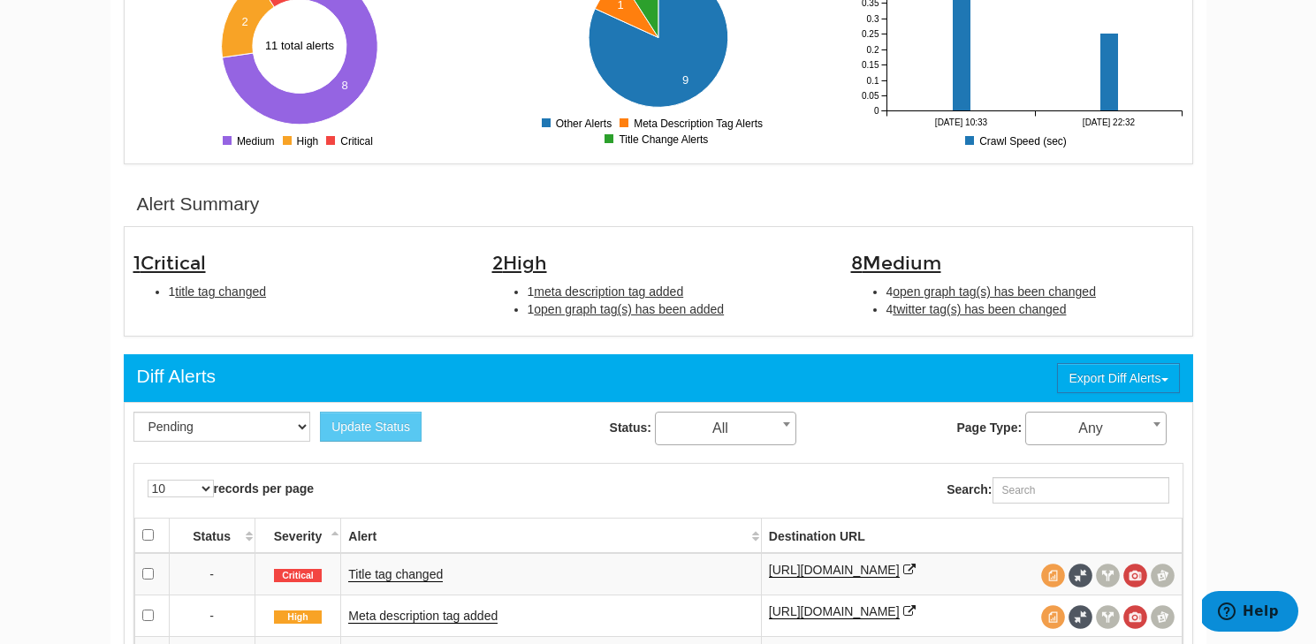
scroll to position [430, 0]
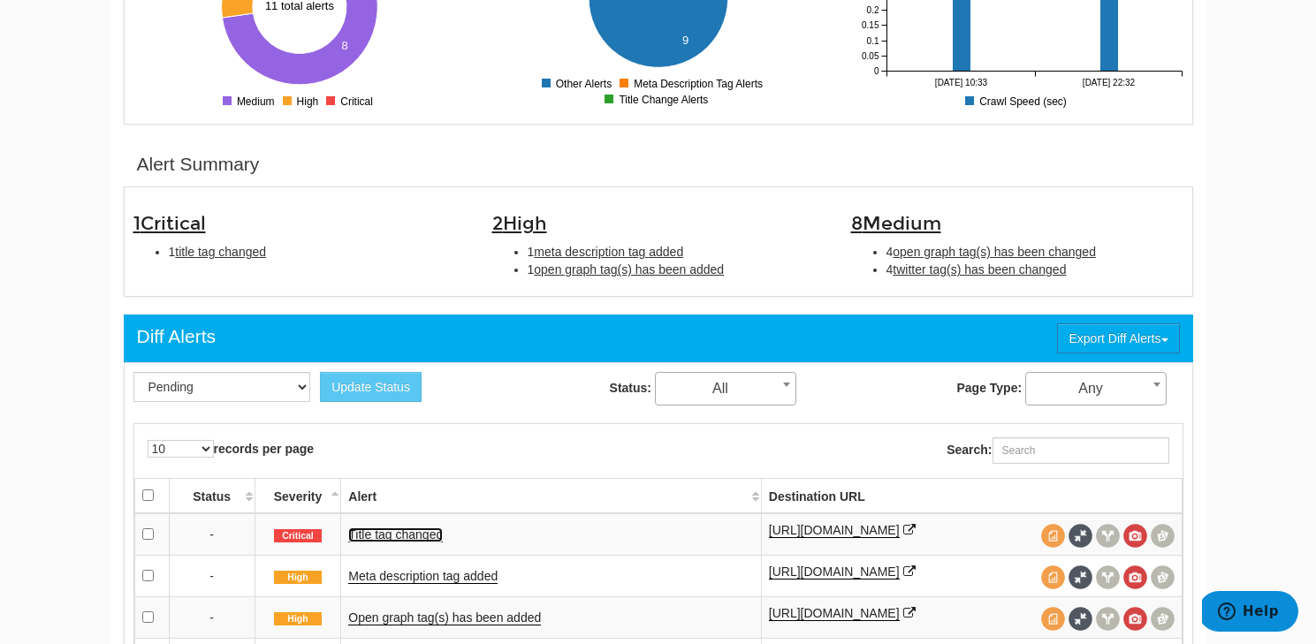
click at [376, 528] on link "Title tag changed" at bounding box center [395, 535] width 95 height 15
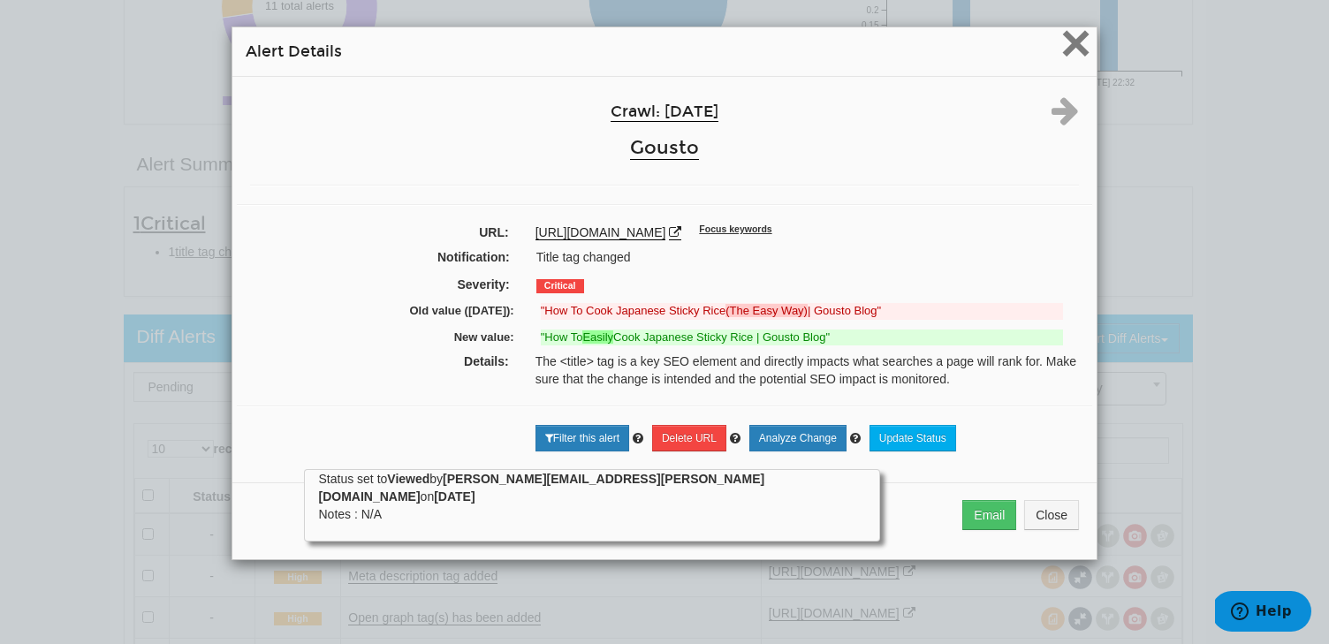
click at [1068, 61] on span "×" at bounding box center [1075, 42] width 31 height 59
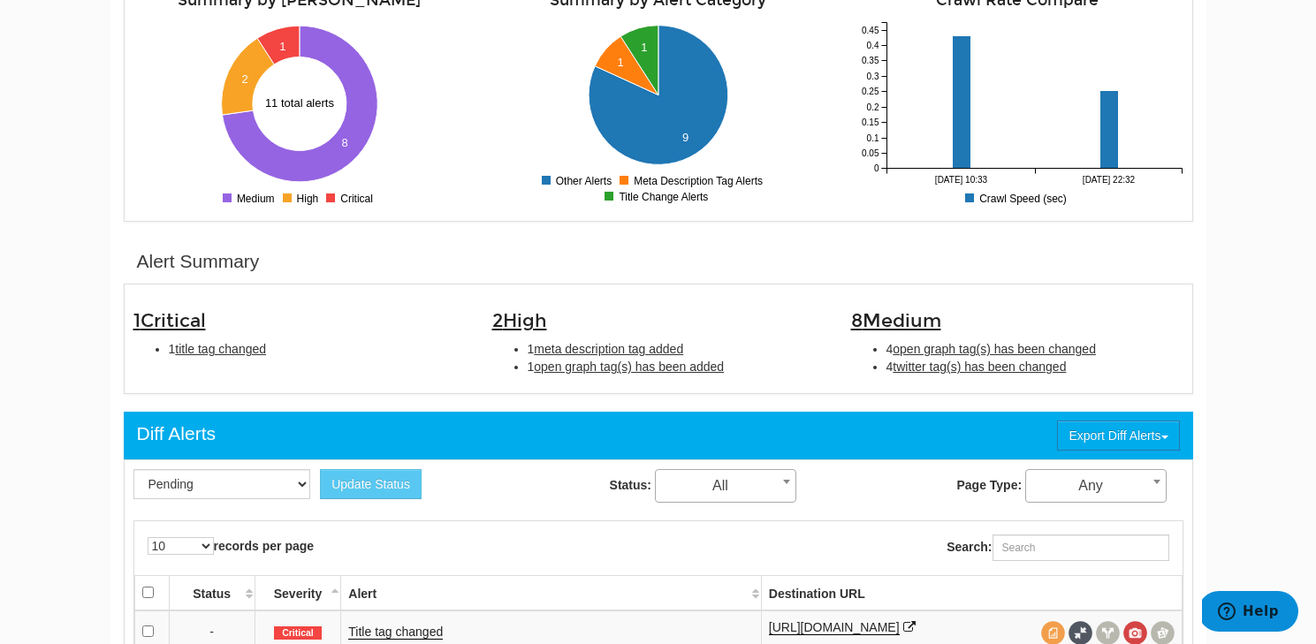
scroll to position [0, 0]
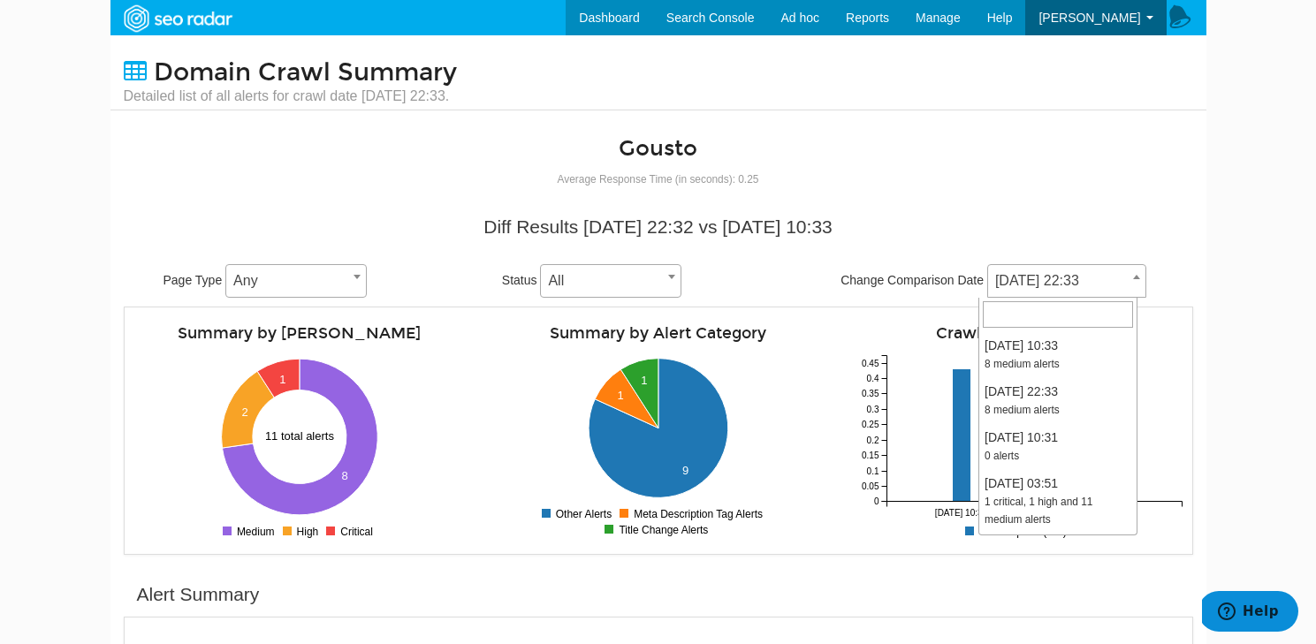
click at [1041, 282] on span "[DATE] 22:33" at bounding box center [1066, 281] width 157 height 25
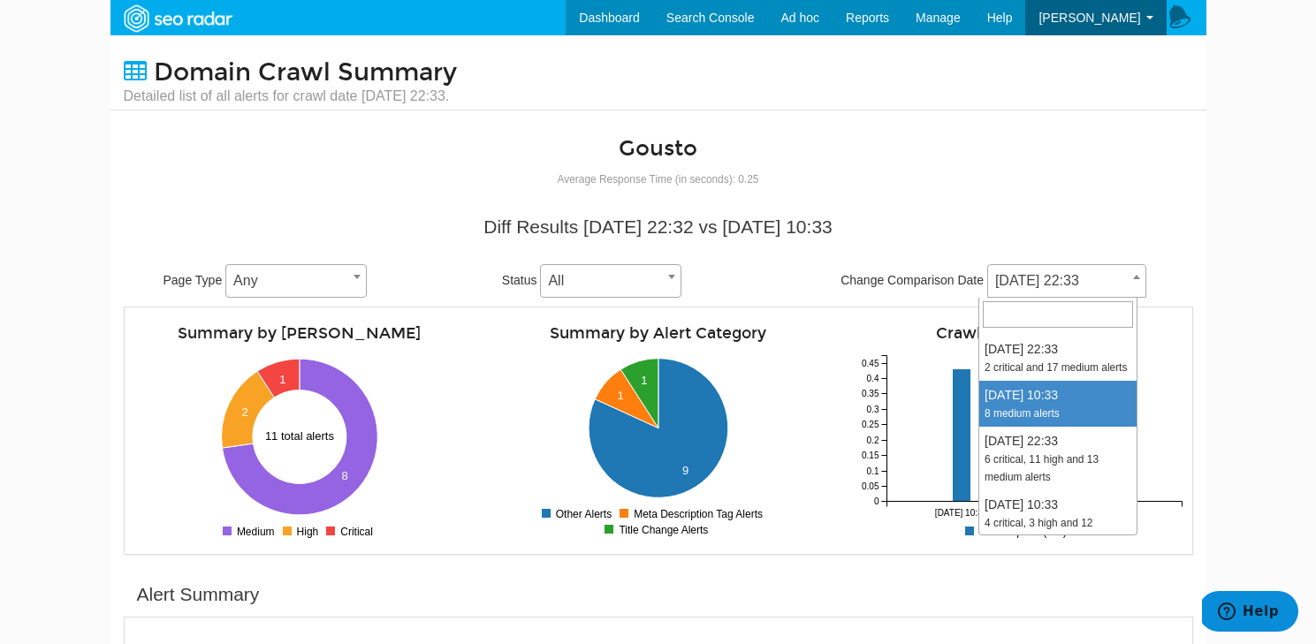
scroll to position [1626, 0]
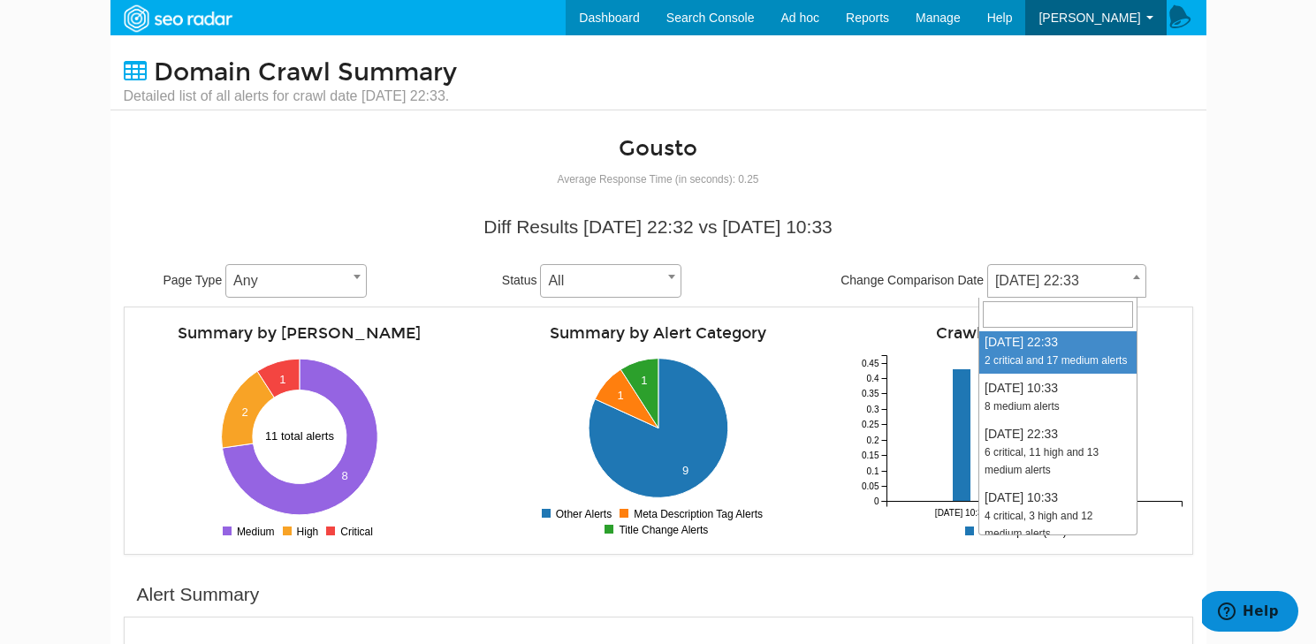
select select "1974505"
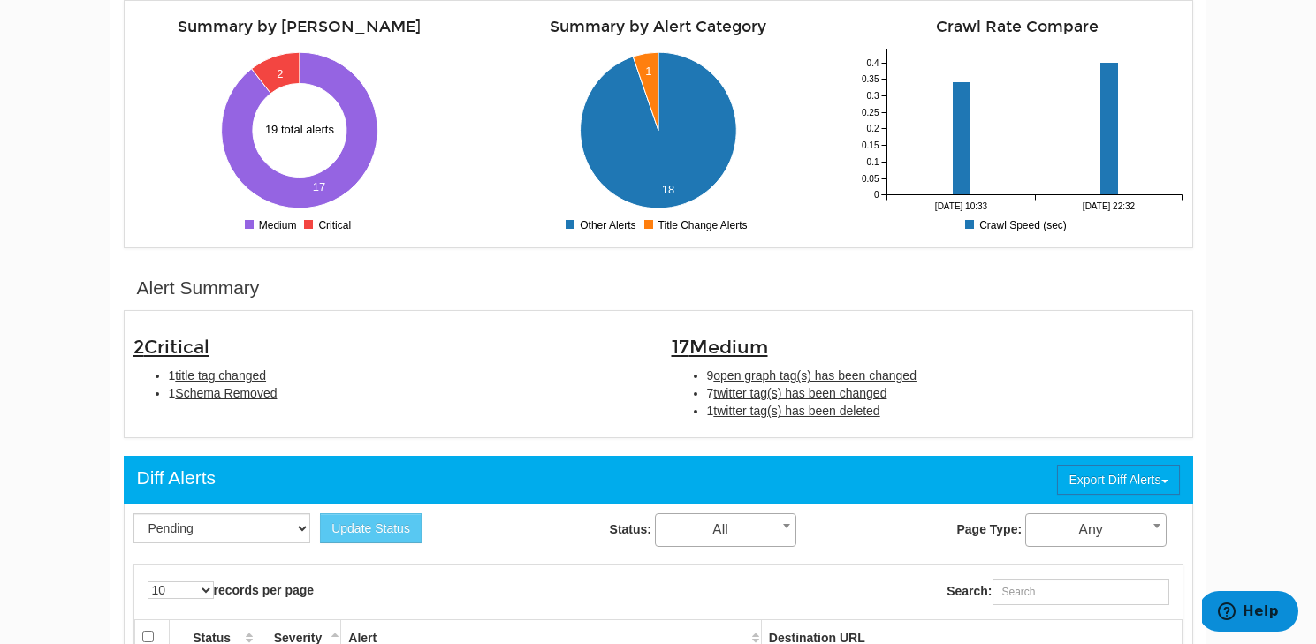
scroll to position [221, 0]
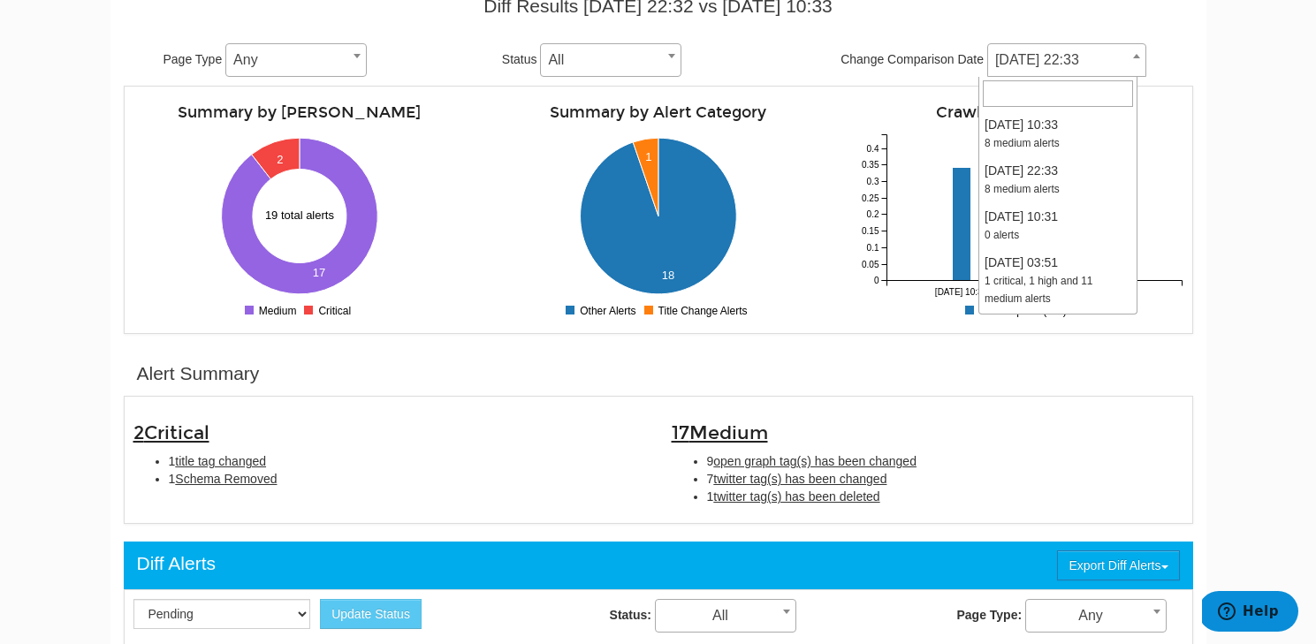
click at [997, 65] on span "[DATE] 22:33" at bounding box center [1066, 60] width 157 height 25
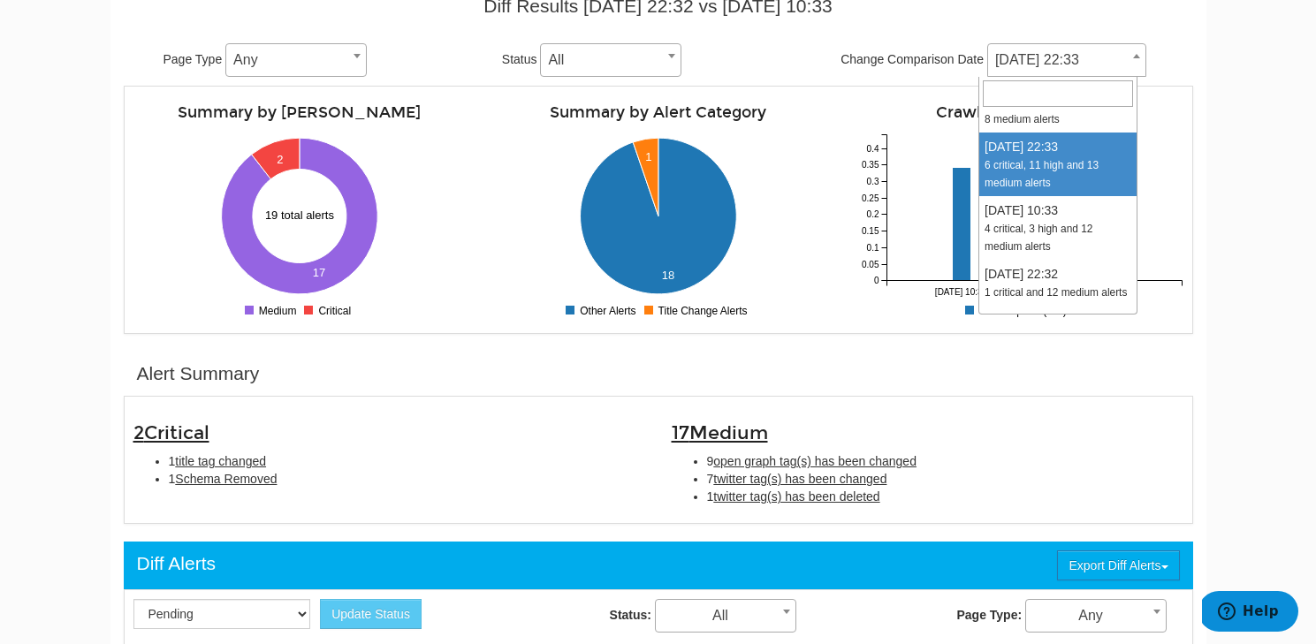
scroll to position [1704, 0]
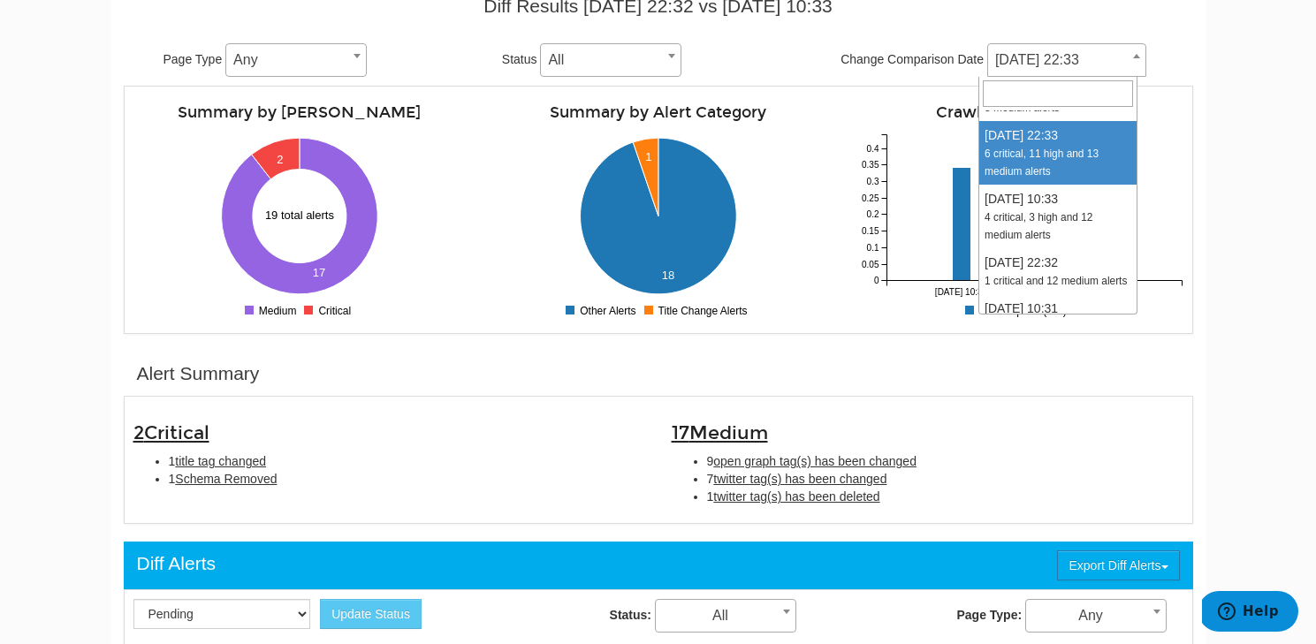
select select "1971847"
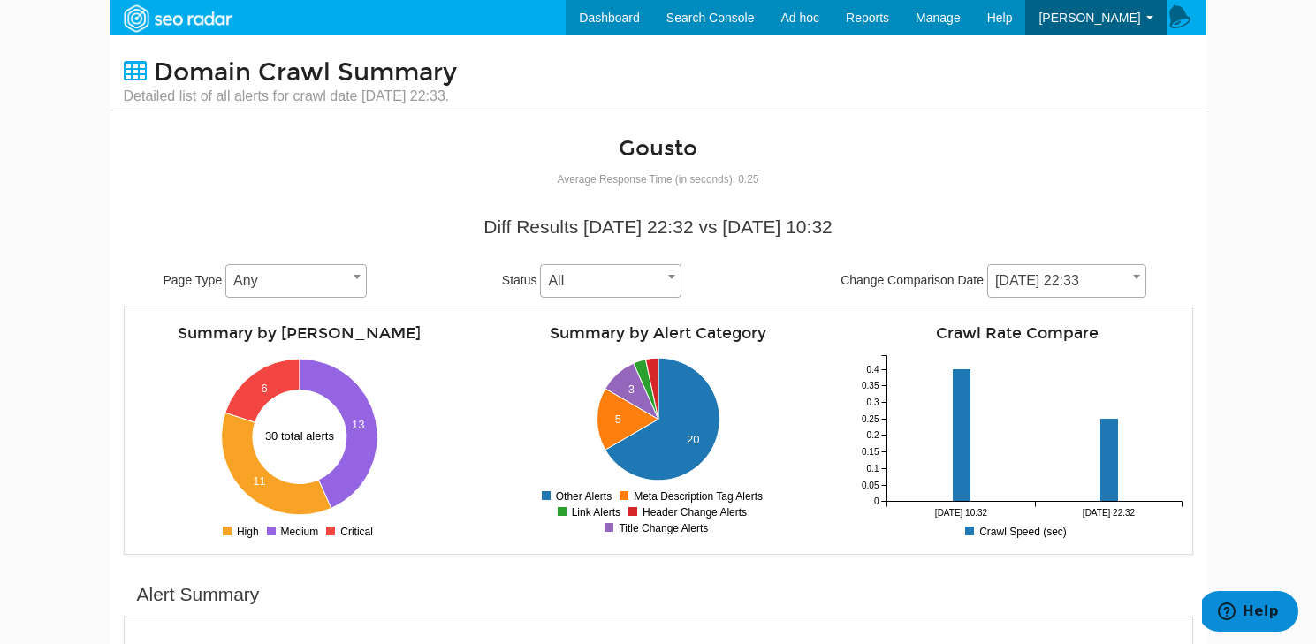
click at [1000, 258] on div "Diff Results [DATE] 22:32 vs [DATE] 10:32 Page Type Any Any Status All Pending …" at bounding box center [658, 256] width 1069 height 102
click at [1008, 286] on span "[DATE] 22:33" at bounding box center [1066, 281] width 157 height 25
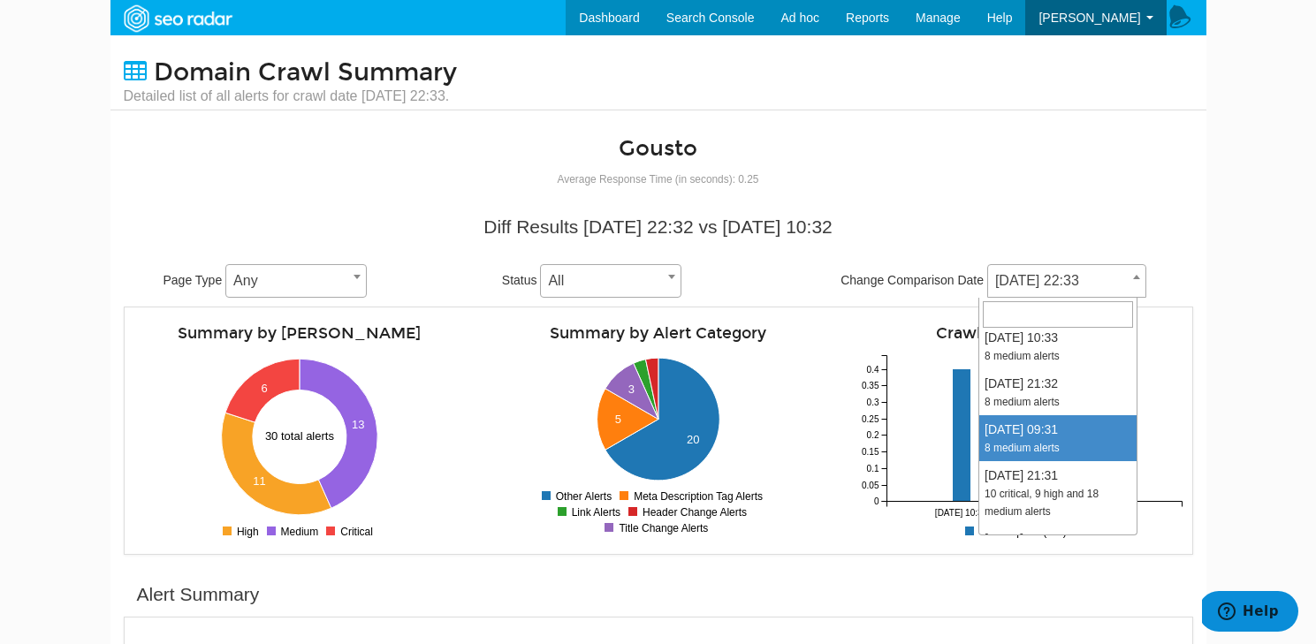
type input "3"
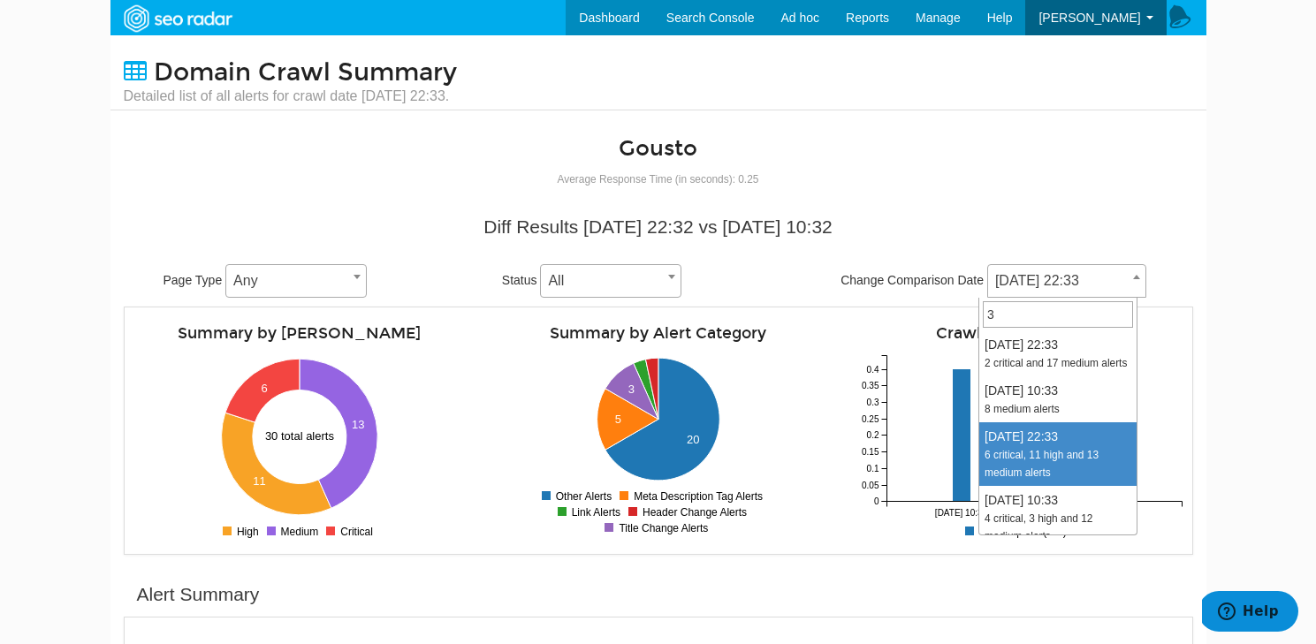
scroll to position [1460, 0]
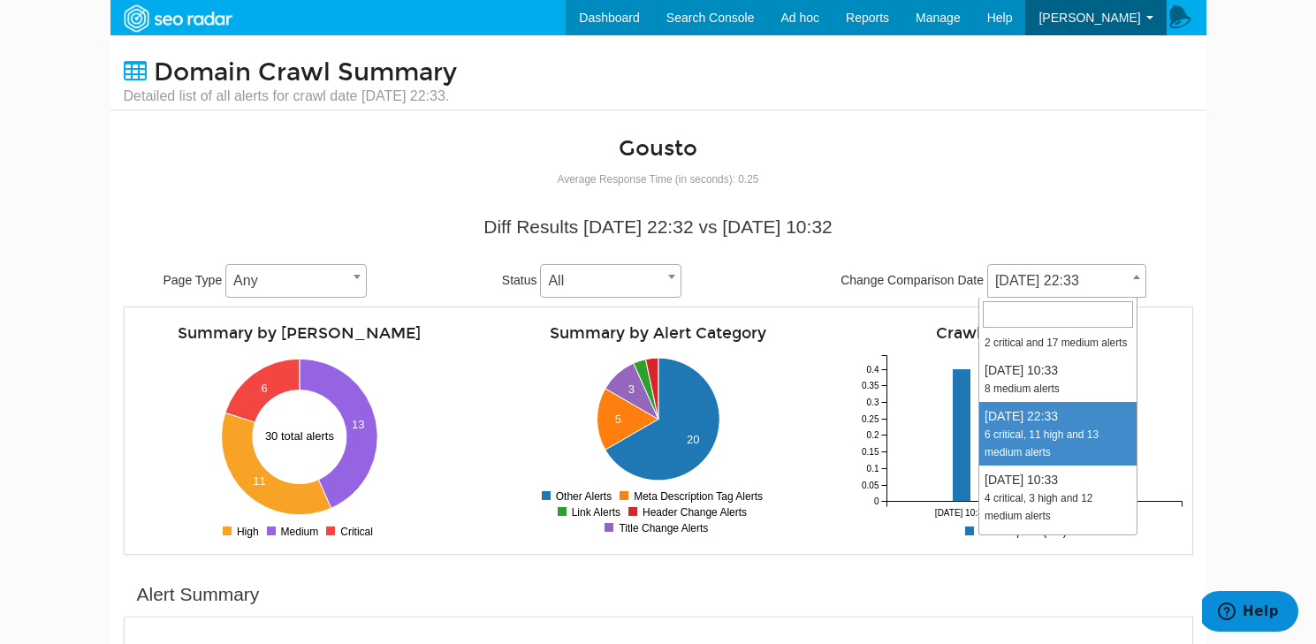
click at [1227, 393] on body "Dashboard Search Console Ad hoc Internet Archive Diff tool Mobile vs. Desktop F…" at bounding box center [658, 322] width 1316 height 644
